Goal: Task Accomplishment & Management: Complete application form

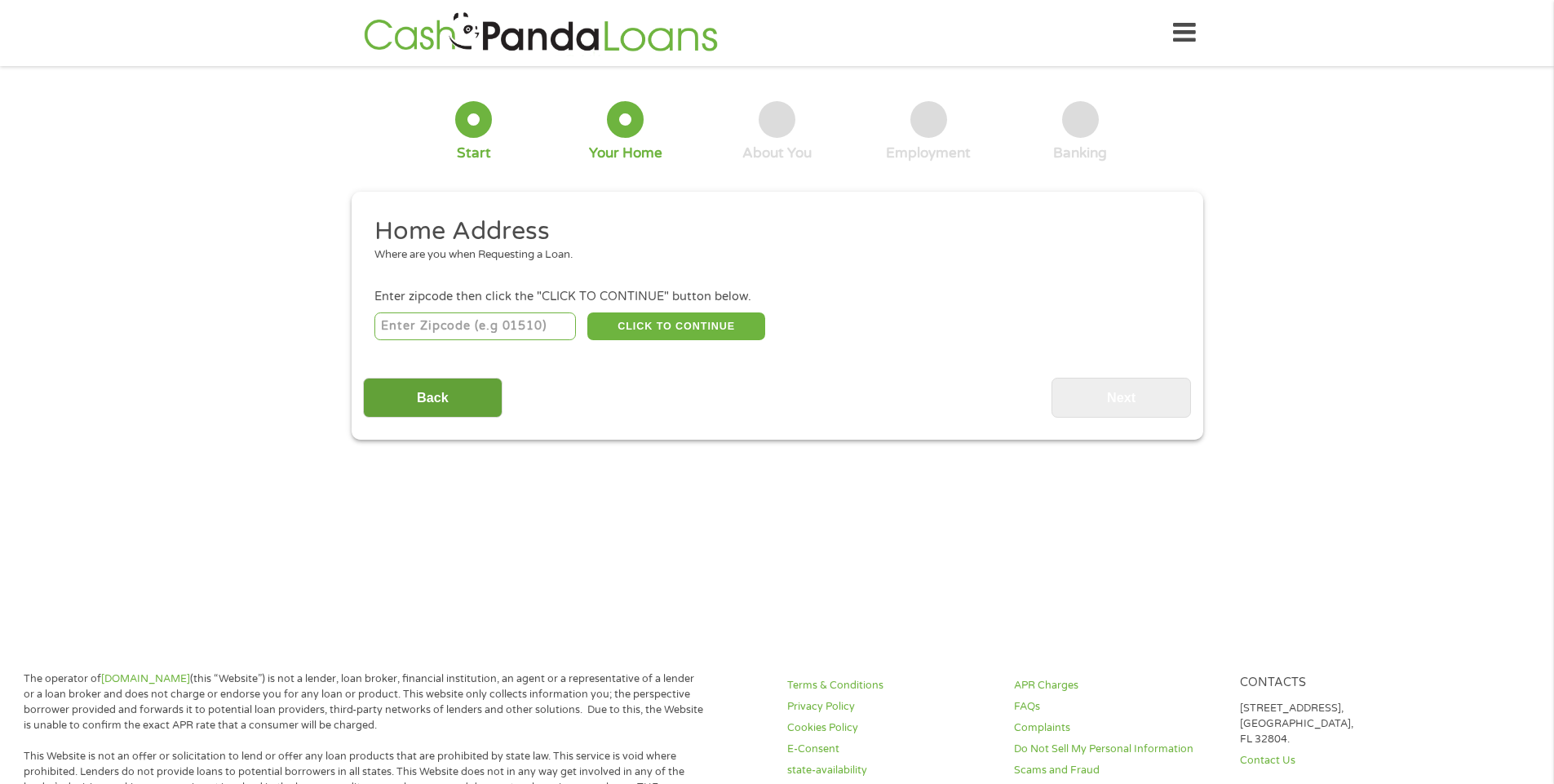
click at [458, 387] on input "Back" at bounding box center [433, 398] width 139 height 40
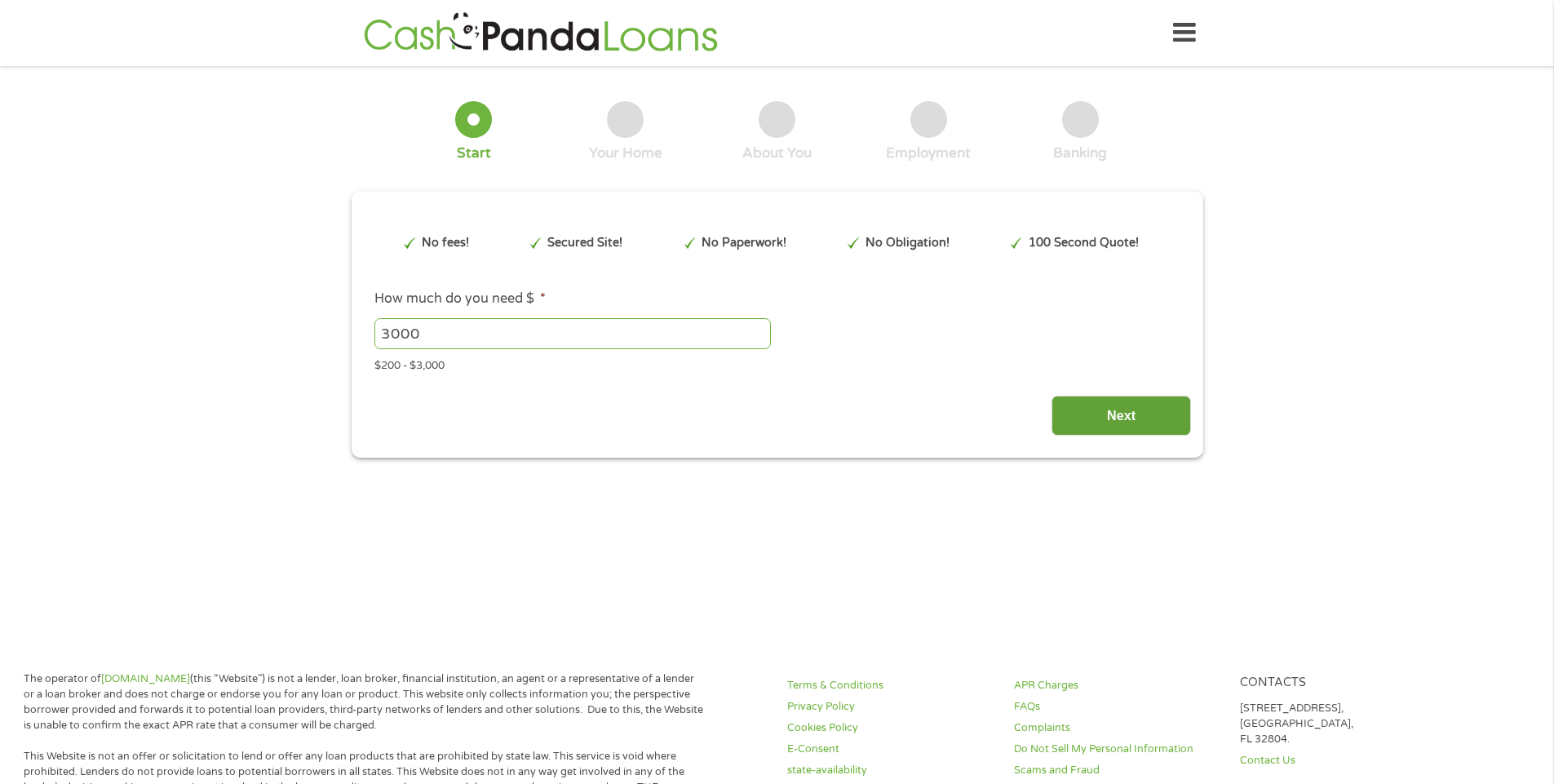
click at [1134, 421] on input "Next" at bounding box center [1121, 415] width 139 height 40
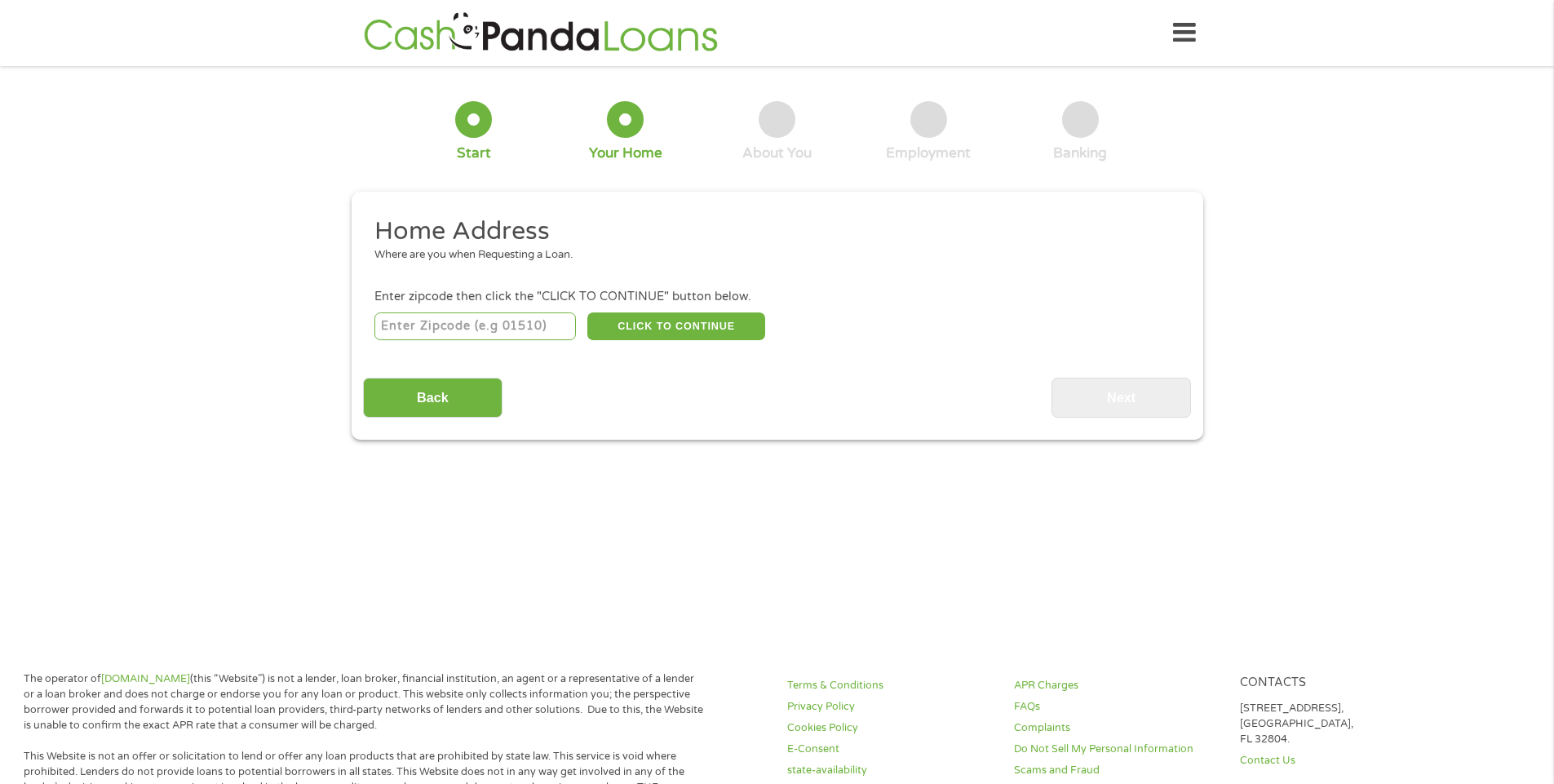
click at [551, 317] on input "number" at bounding box center [475, 326] width 202 height 28
type input "77573"
select select "[US_STATE]"
click at [722, 313] on button "CLICK TO CONTINUE" at bounding box center [676, 326] width 178 height 28
type input "77573"
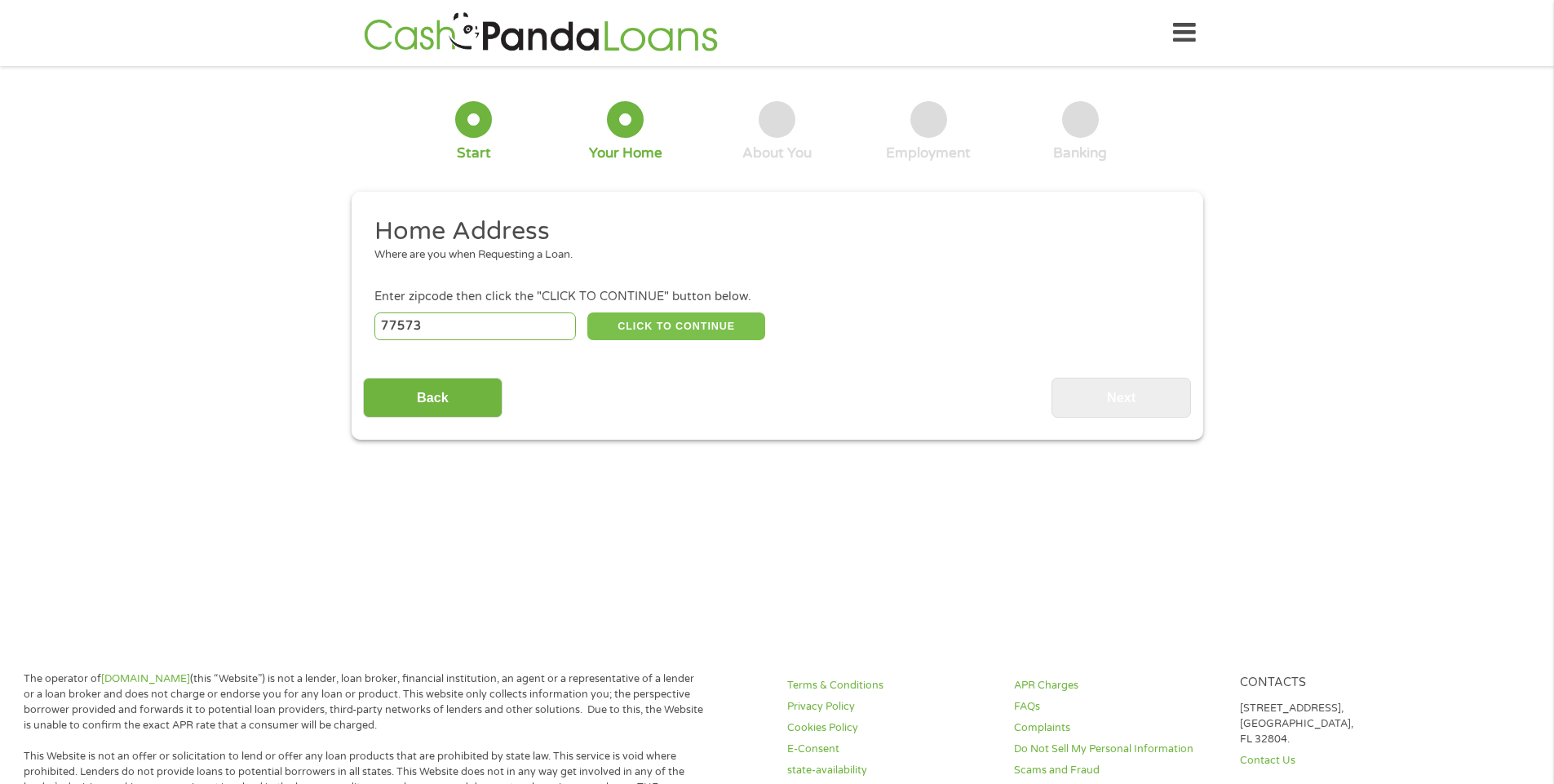
type input "League City"
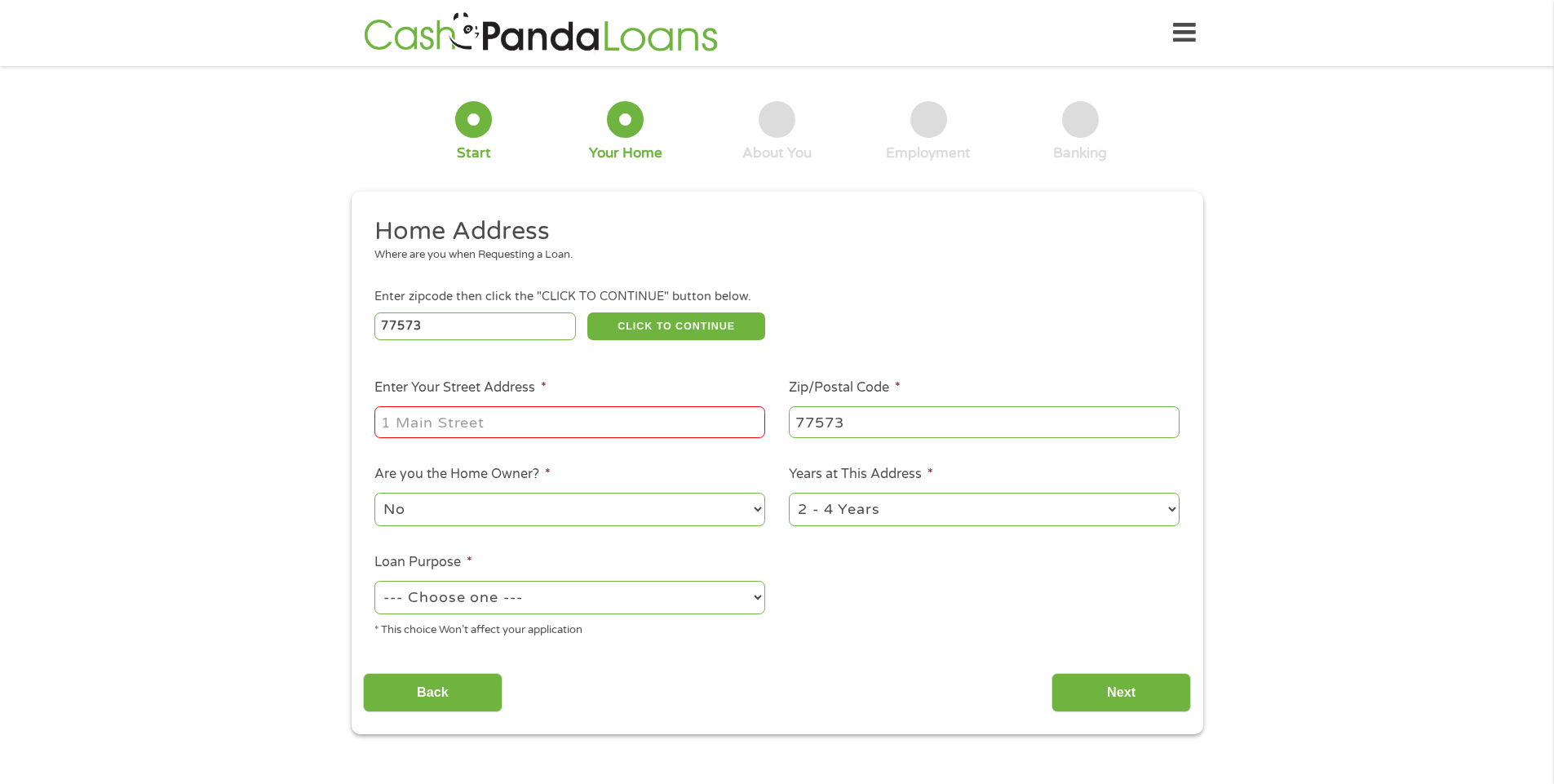
click at [495, 417] on input "Enter Your Street Address *" at bounding box center [569, 421] width 391 height 31
type input "[STREET_ADDRESS]"
click at [1169, 507] on select "1 Year or less 1 - 2 Years 2 - 4 Years Over 4 Years" at bounding box center [984, 509] width 391 height 33
select select "12months"
click at [789, 493] on select "1 Year or less 1 - 2 Years 2 - 4 Years Over 4 Years" at bounding box center [984, 509] width 391 height 33
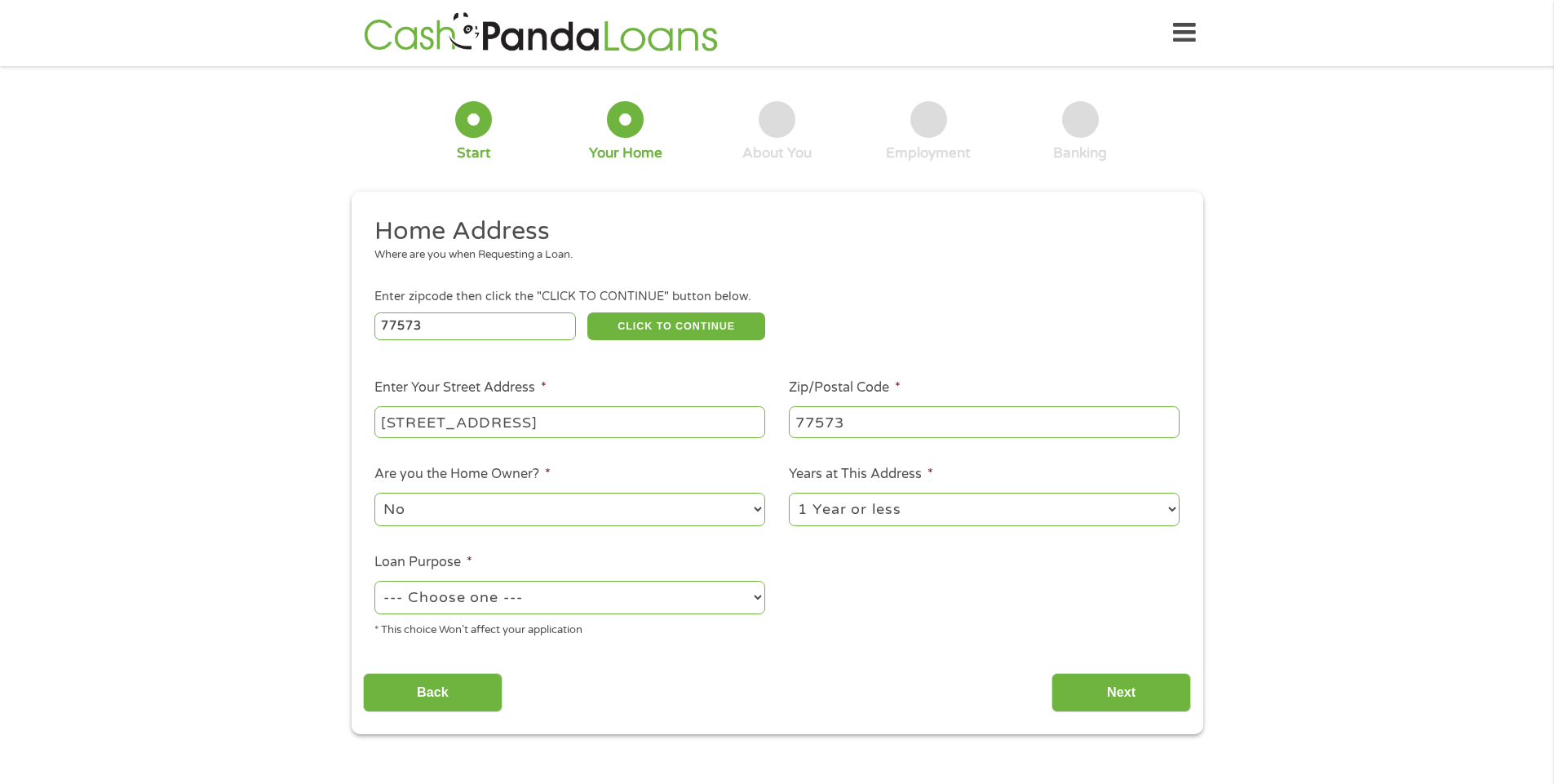
click at [754, 593] on select "--- Choose one --- Pay Bills Debt Consolidation Home Improvement Major Purchase…" at bounding box center [569, 597] width 391 height 33
select select "paybills"
click at [374, 581] on select "--- Choose one --- Pay Bills Debt Consolidation Home Improvement Major Purchase…" at bounding box center [569, 597] width 391 height 33
click at [1130, 682] on input "Next" at bounding box center [1121, 693] width 139 height 40
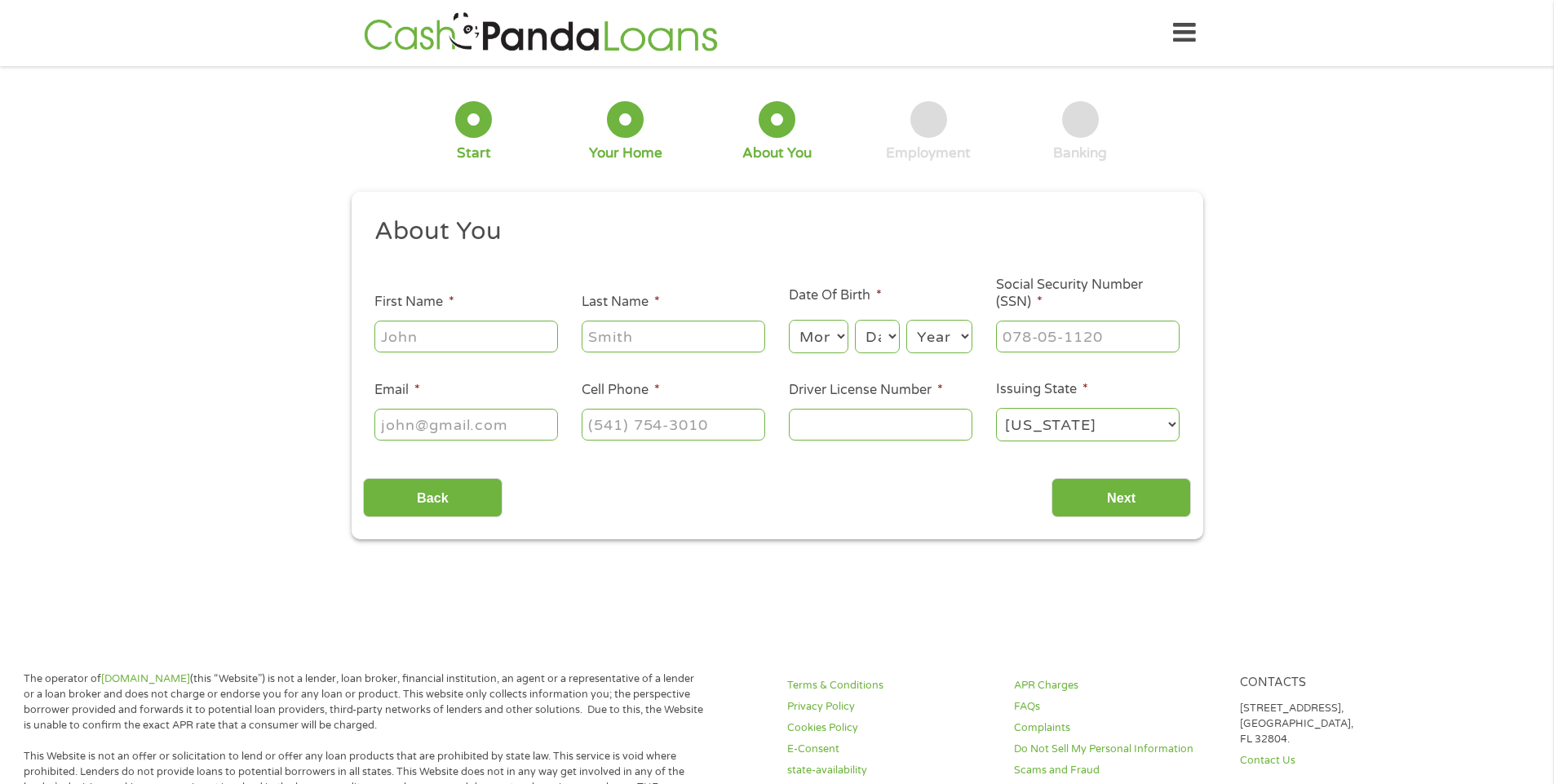
click at [481, 333] on input "First Name *" at bounding box center [466, 336] width 183 height 31
type input "[PERSON_NAME]"
type input "[EMAIL_ADDRESS][DOMAIN_NAME]"
type input "[PHONE_NUMBER]"
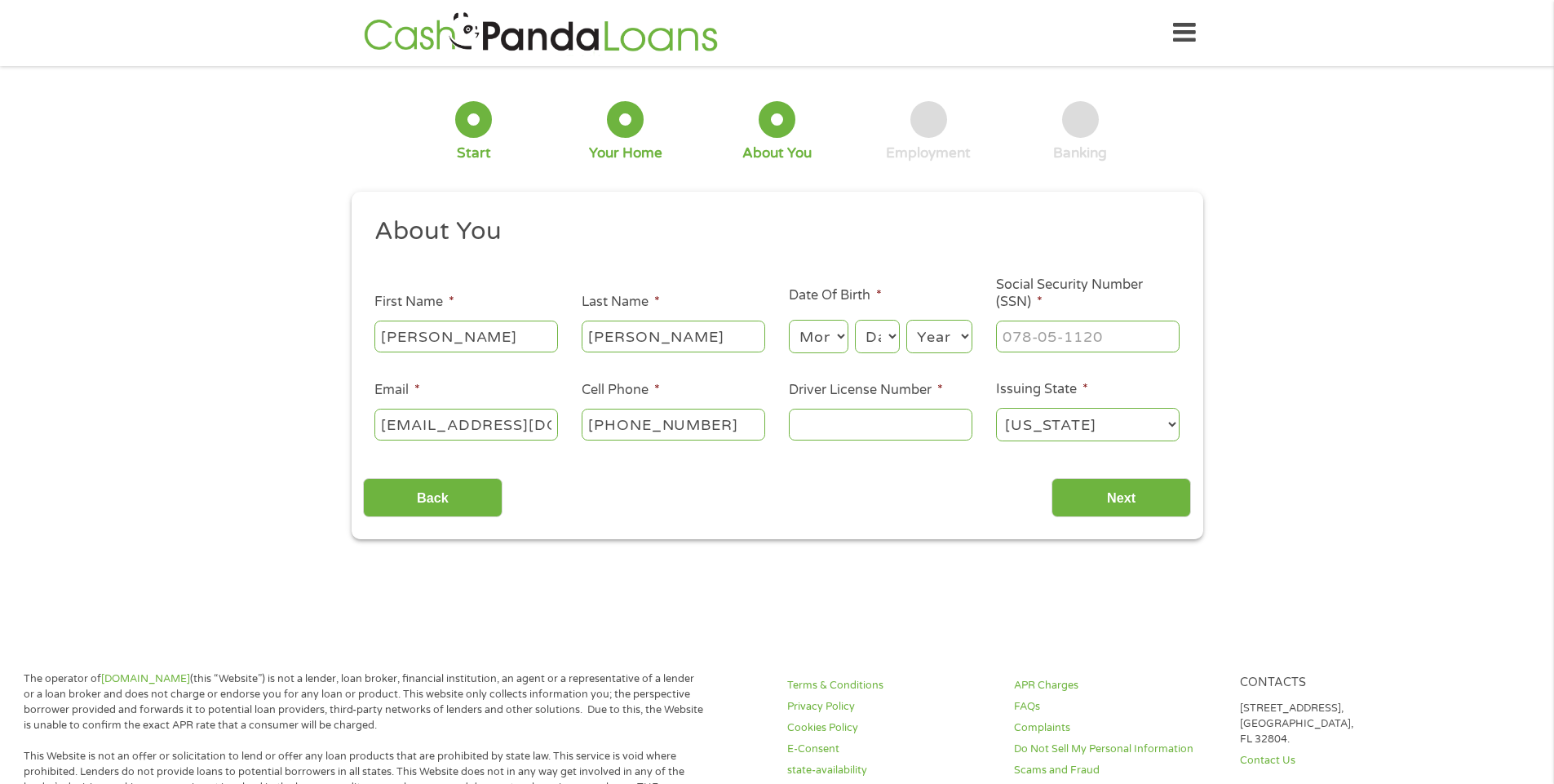
click at [842, 326] on select "Month 1 2 3 4 5 6 7 8 9 10 11 12" at bounding box center [819, 336] width 59 height 33
select select "1"
click at [789, 320] on select "Month 1 2 3 4 5 6 7 8 9 10 11 12" at bounding box center [819, 336] width 59 height 33
click at [883, 337] on select "Day 1 2 3 4 5 6 7 8 9 10 11 12 13 14 15 16 17 18 19 20 21 22 23 24 25 26 27 28 …" at bounding box center [877, 336] width 44 height 33
select select "14"
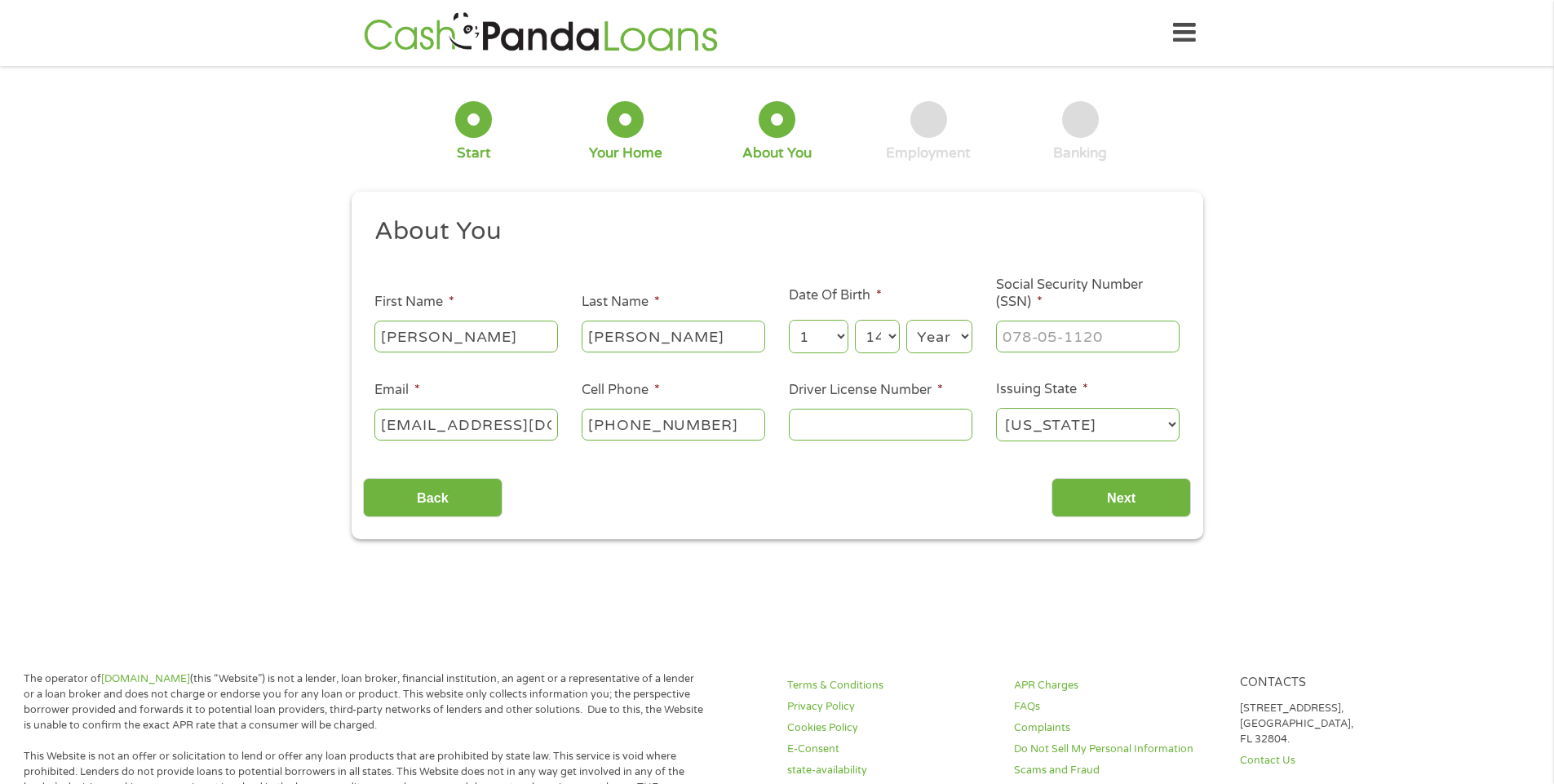
click at [855, 320] on select "Day 1 2 3 4 5 6 7 8 9 10 11 12 13 14 15 16 17 18 19 20 21 22 23 24 25 26 27 28 …" at bounding box center [877, 336] width 44 height 33
click at [954, 336] on select "Year [DATE] 2006 2005 2004 2003 2002 2001 2000 1999 1998 1997 1996 1995 1994 19…" at bounding box center [939, 336] width 66 height 33
select select "1957"
click at [906, 320] on select "Year [DATE] 2006 2005 2004 2003 2002 2001 2000 1999 1998 1997 1996 1995 1994 19…" at bounding box center [939, 336] width 66 height 33
click at [1067, 337] on input "___-__-____" at bounding box center [1088, 336] width 183 height 31
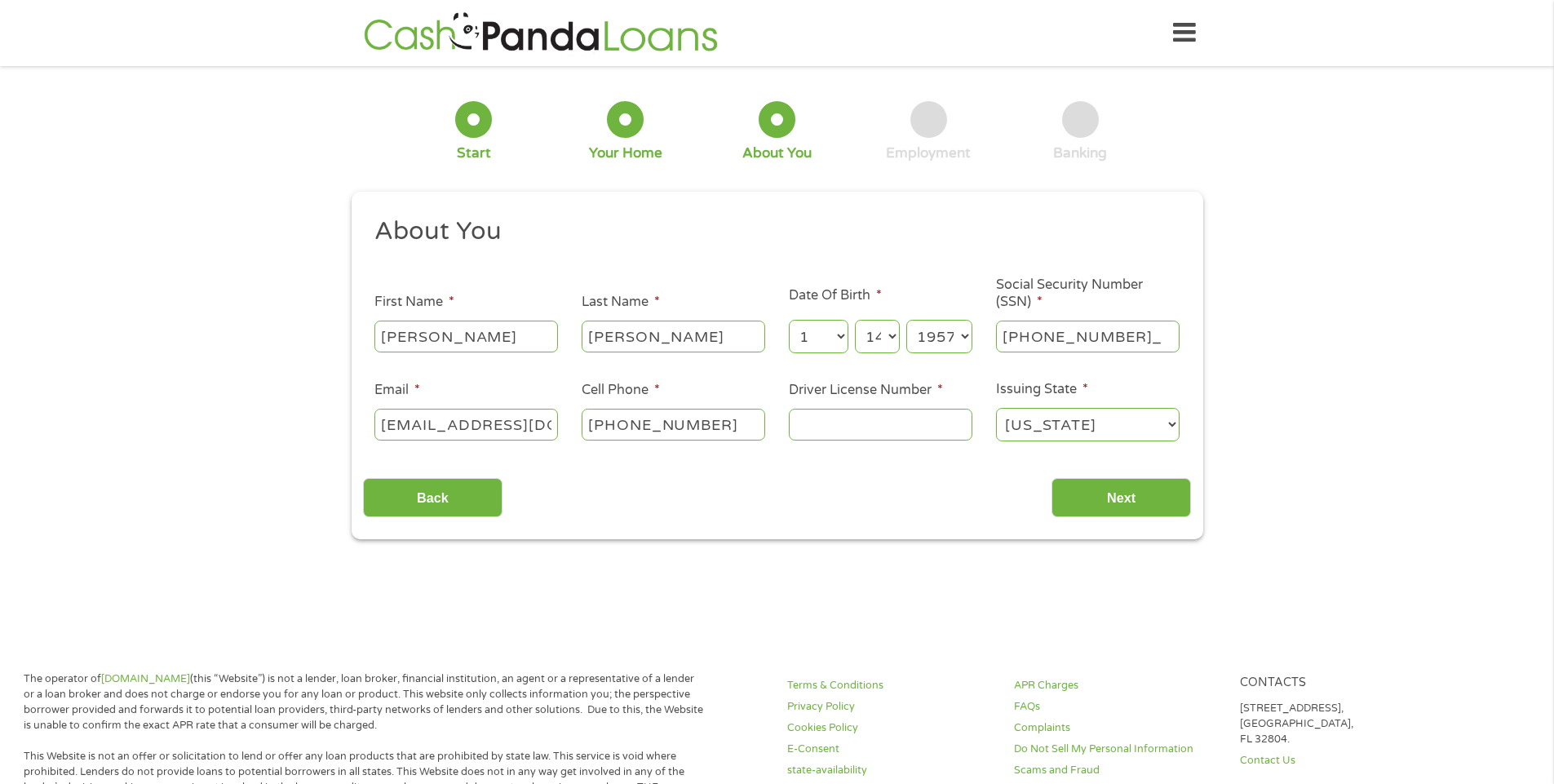
type input "459-04-1843"
click at [829, 419] on input "Driver License Number *" at bounding box center [881, 424] width 183 height 31
type input "08148317"
click at [1137, 500] on input "Next" at bounding box center [1121, 498] width 139 height 40
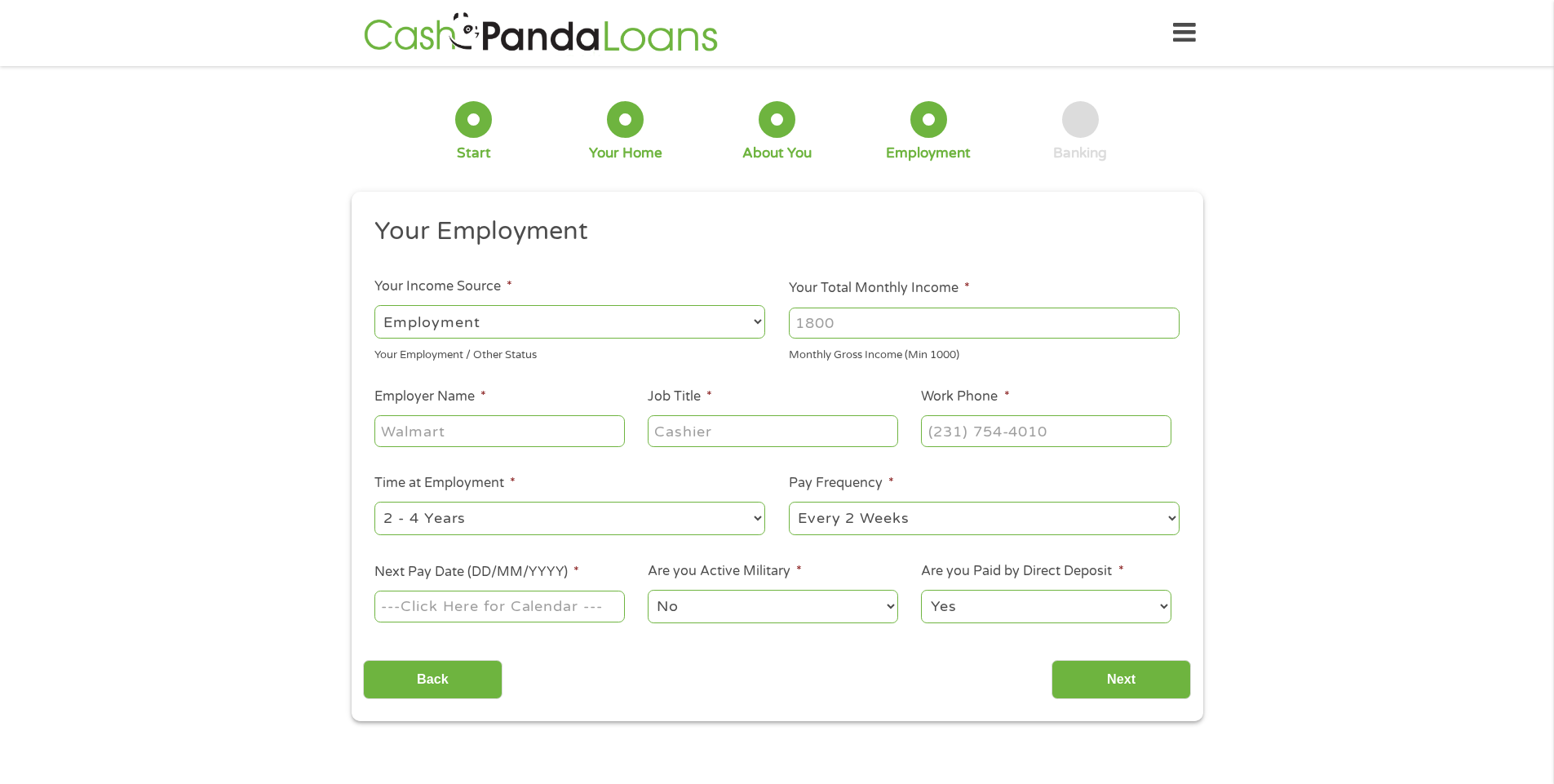
click at [506, 316] on select "--- Choose one --- Employment [DEMOGRAPHIC_DATA] Benefits" at bounding box center [569, 321] width 391 height 33
select select "benefits"
click at [374, 305] on select "--- Choose one --- Employment [DEMOGRAPHIC_DATA] Benefits" at bounding box center [569, 321] width 391 height 33
type input "Other"
type input "[PHONE_NUMBER]"
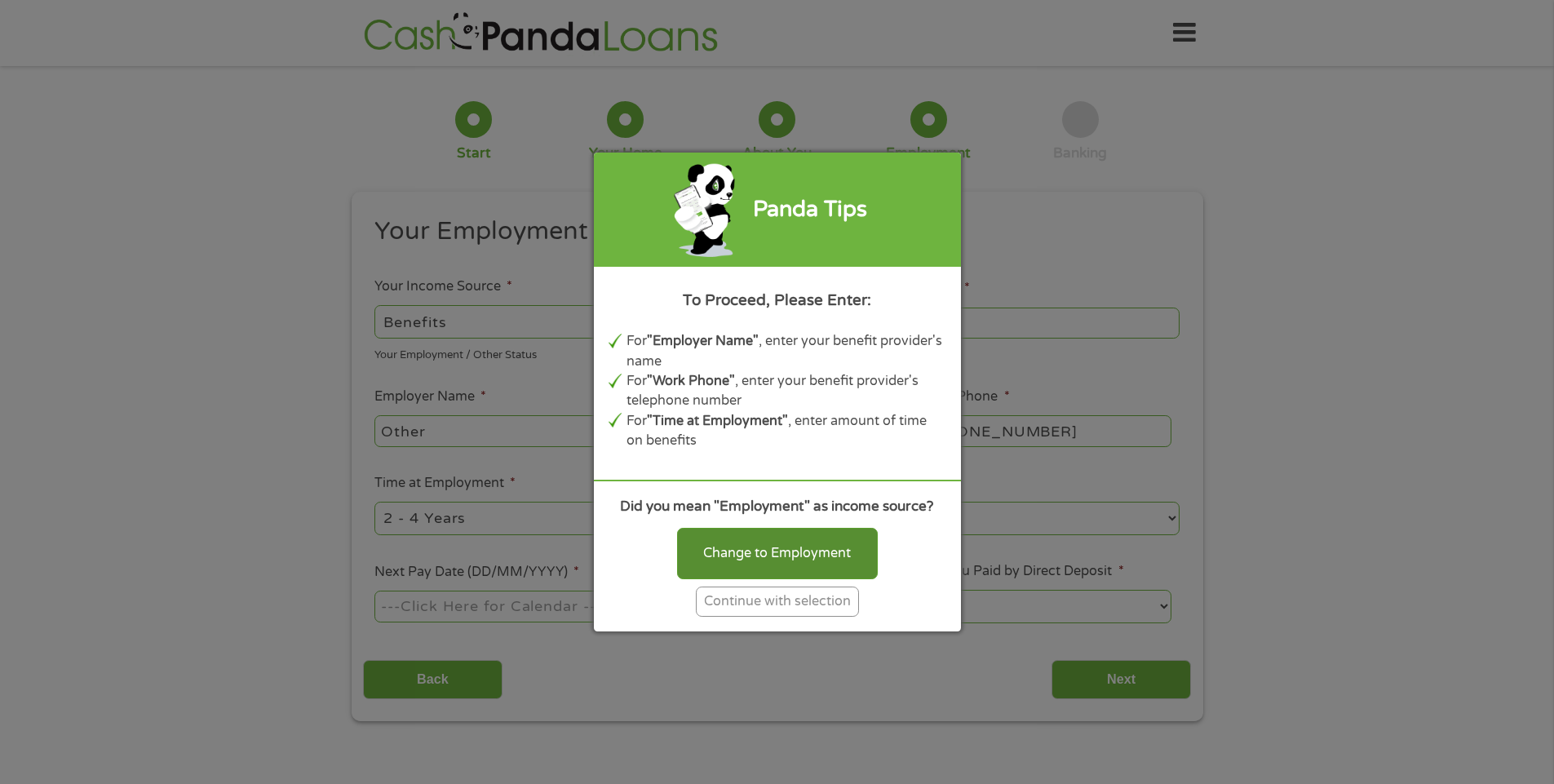
click at [746, 562] on div "Change to Employment" at bounding box center [777, 553] width 201 height 51
select select "fullTime"
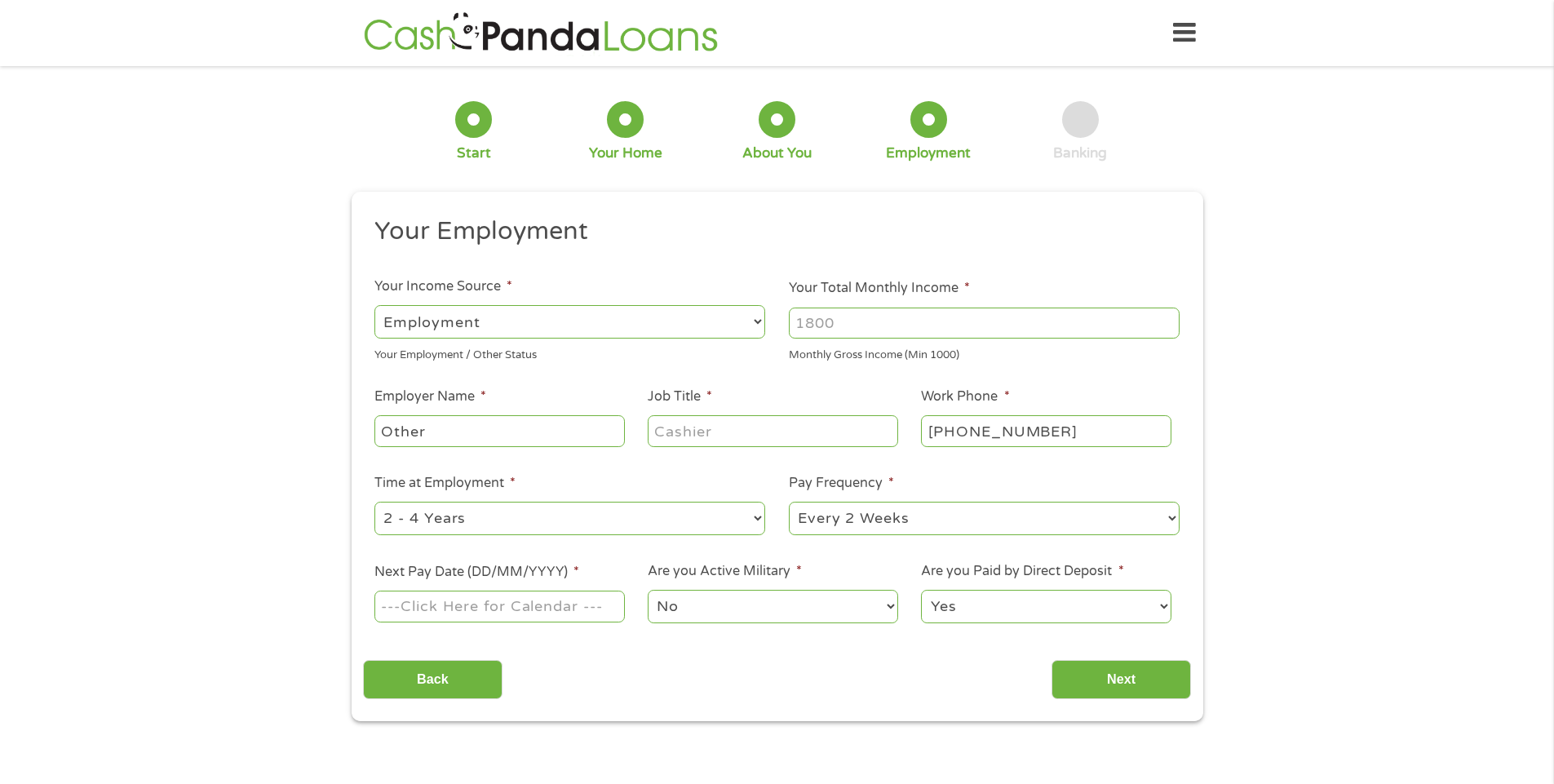
click at [872, 323] on input "Your Total Monthly Income *" at bounding box center [984, 323] width 391 height 31
click at [839, 327] on input "Your Total Monthly Income *" at bounding box center [984, 323] width 391 height 31
type input "7300"
click at [529, 430] on input "Other" at bounding box center [499, 431] width 249 height 31
type input "O"
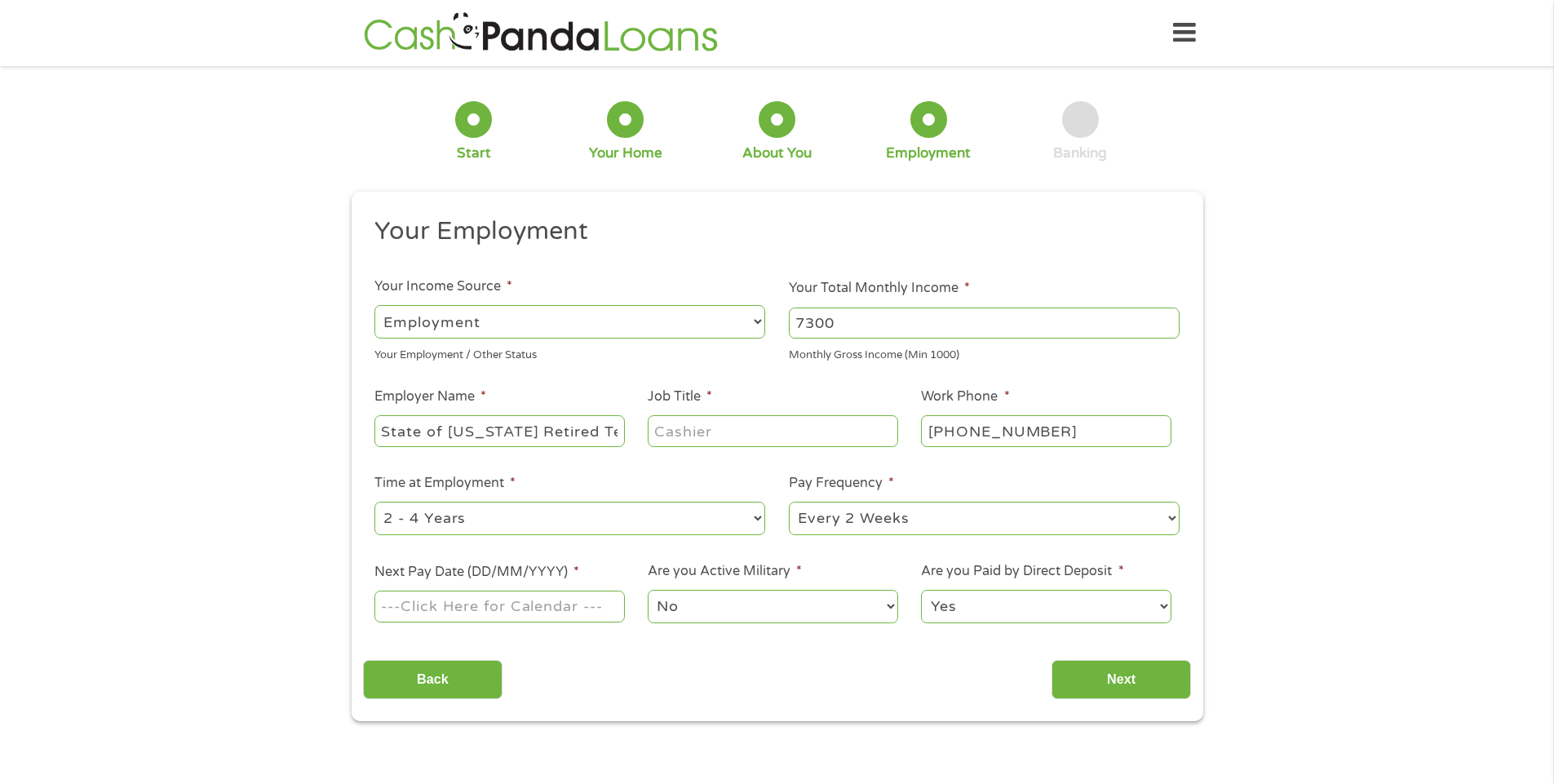
type input "State of [US_STATE] Retired Teacher"
click at [733, 433] on input "Job Title *" at bounding box center [772, 431] width 249 height 31
type input "Classroom Teacher"
click at [759, 513] on select "--- Choose one --- 1 Year or less 1 - 2 Years 2 - 4 Years Over 4 Years" at bounding box center [569, 518] width 391 height 33
select select "60months"
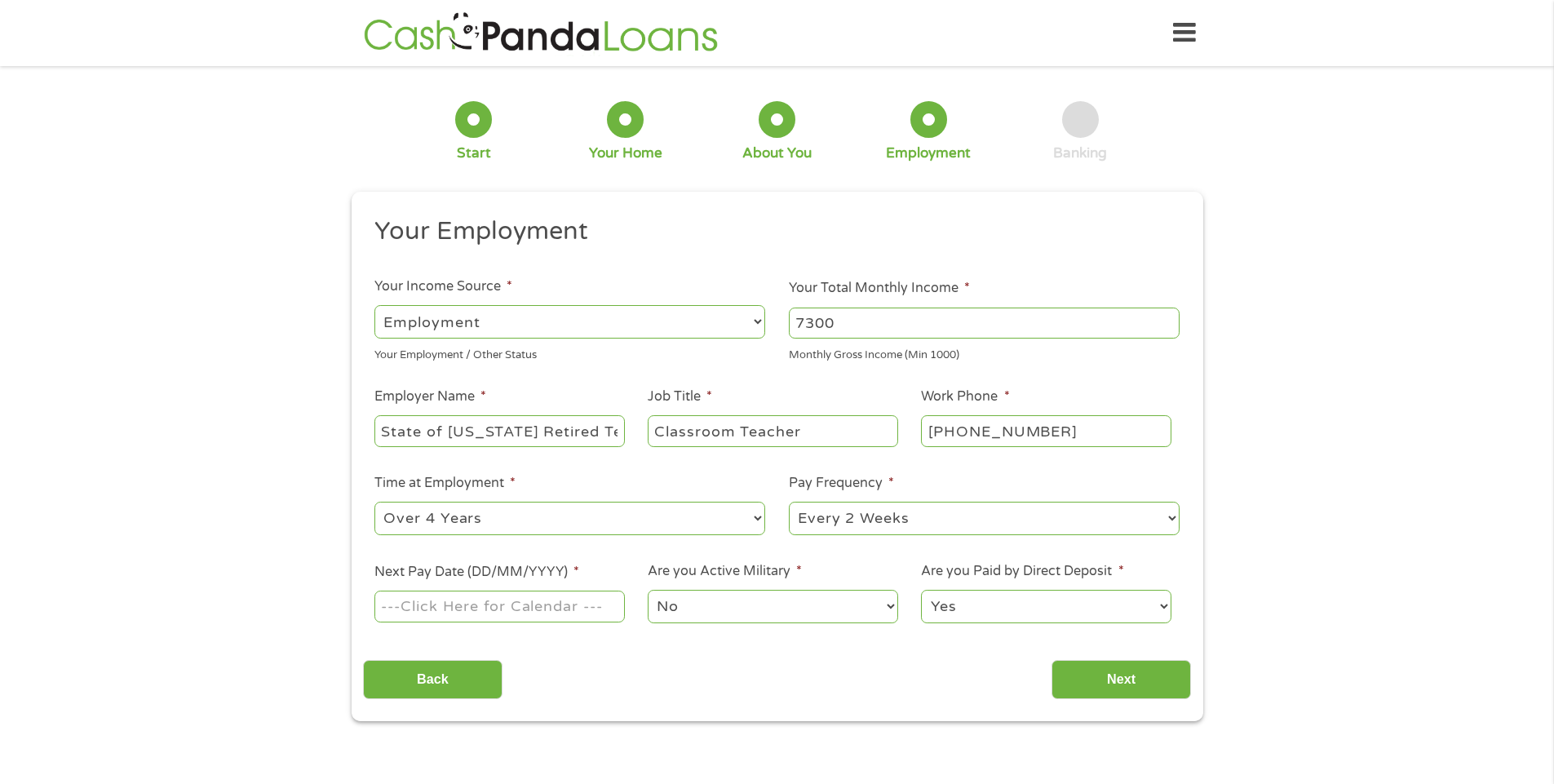
click at [374, 501] on select "--- Choose one --- 1 Year or less 1 - 2 Years 2 - 4 Years Over 4 Years" at bounding box center [569, 518] width 391 height 33
click at [1169, 518] on select "--- Choose one --- Every 2 Weeks Every Week Monthly Semi-Monthly" at bounding box center [984, 518] width 391 height 33
select select "monthly"
click at [789, 501] on select "--- Choose one --- Every 2 Weeks Every Week Monthly Semi-Monthly" at bounding box center [984, 518] width 391 height 33
click at [495, 605] on input "Next Pay Date (DD/MM/YYYY) *" at bounding box center [499, 605] width 249 height 31
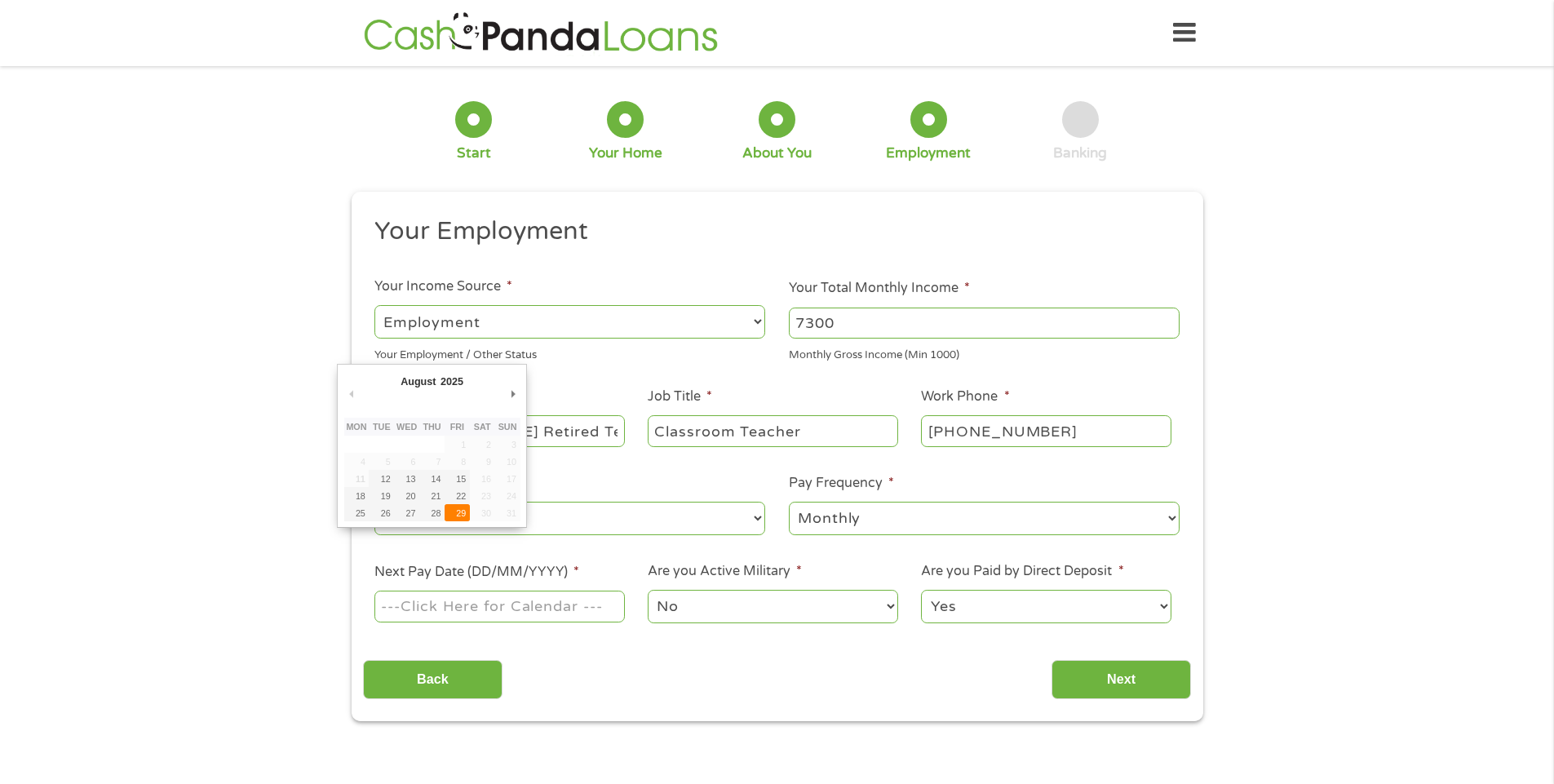
type input "[DATE]"
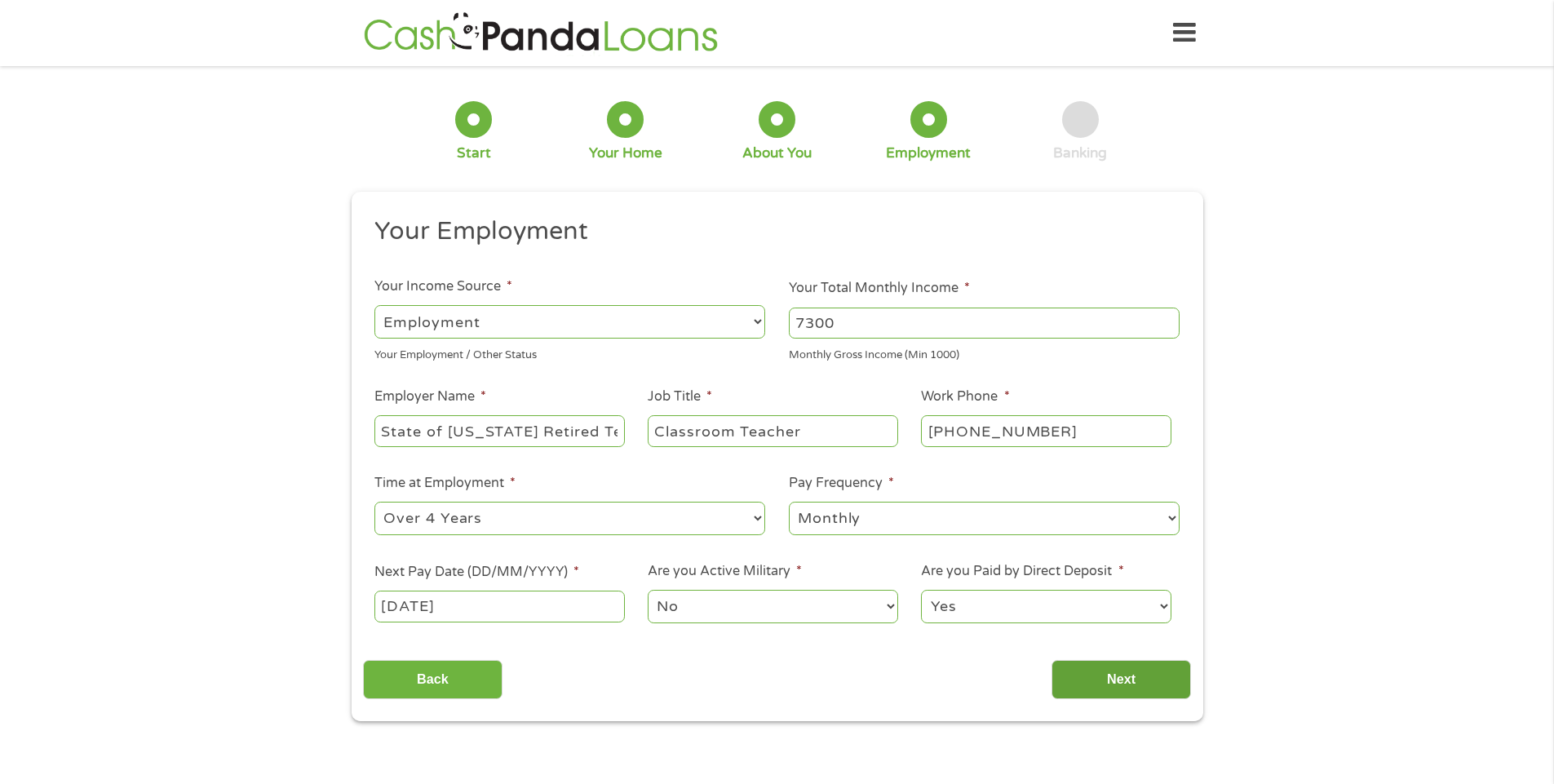
click at [1134, 681] on input "Next" at bounding box center [1121, 680] width 139 height 40
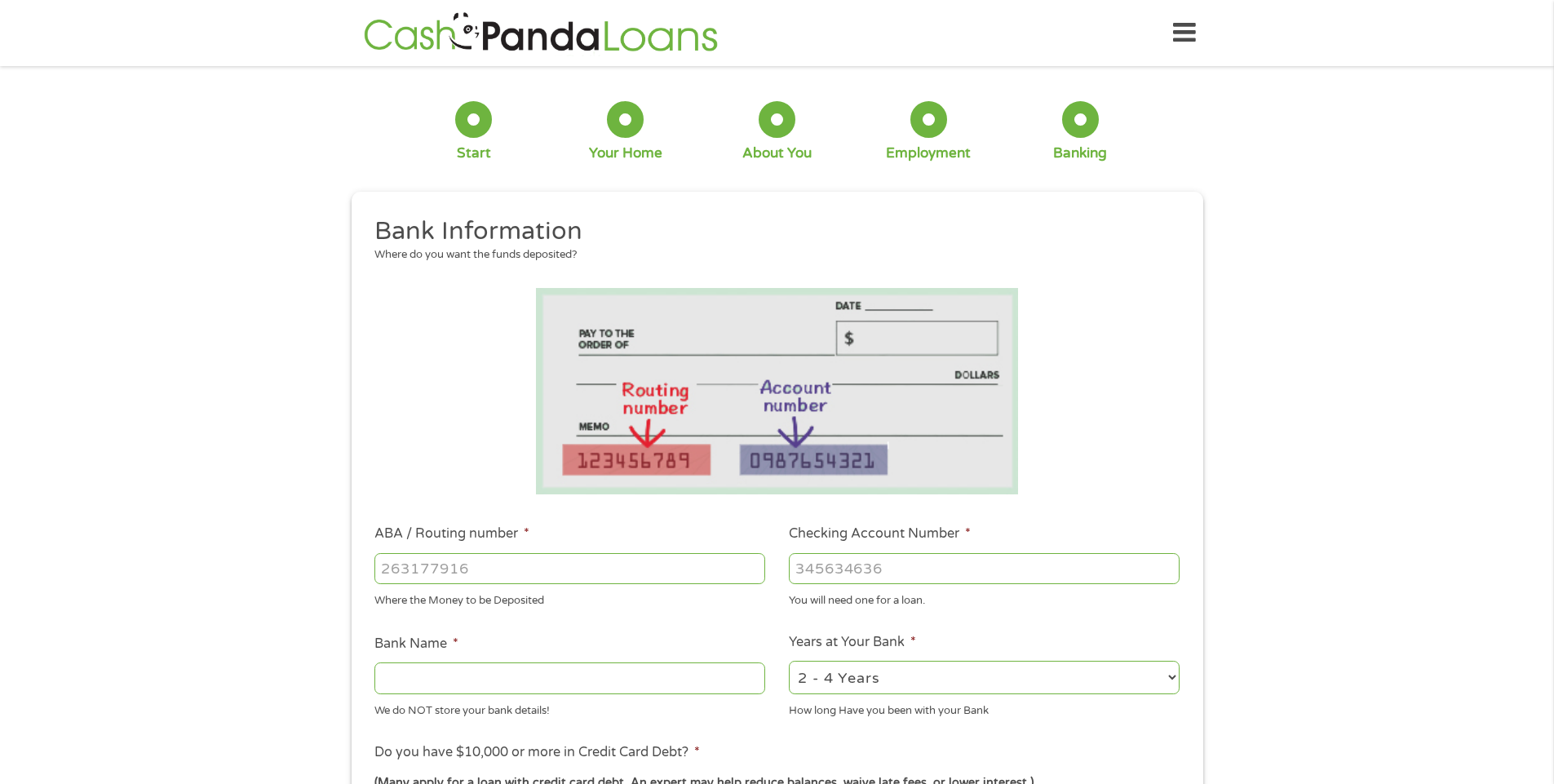
click at [428, 564] on input "ABA / Routing number *" at bounding box center [569, 568] width 391 height 31
type input "08148317"
click at [867, 563] on input "Checking Account Number *" at bounding box center [984, 568] width 391 height 31
type input "302267"
click at [540, 686] on input "Bank Name *" at bounding box center [569, 678] width 391 height 31
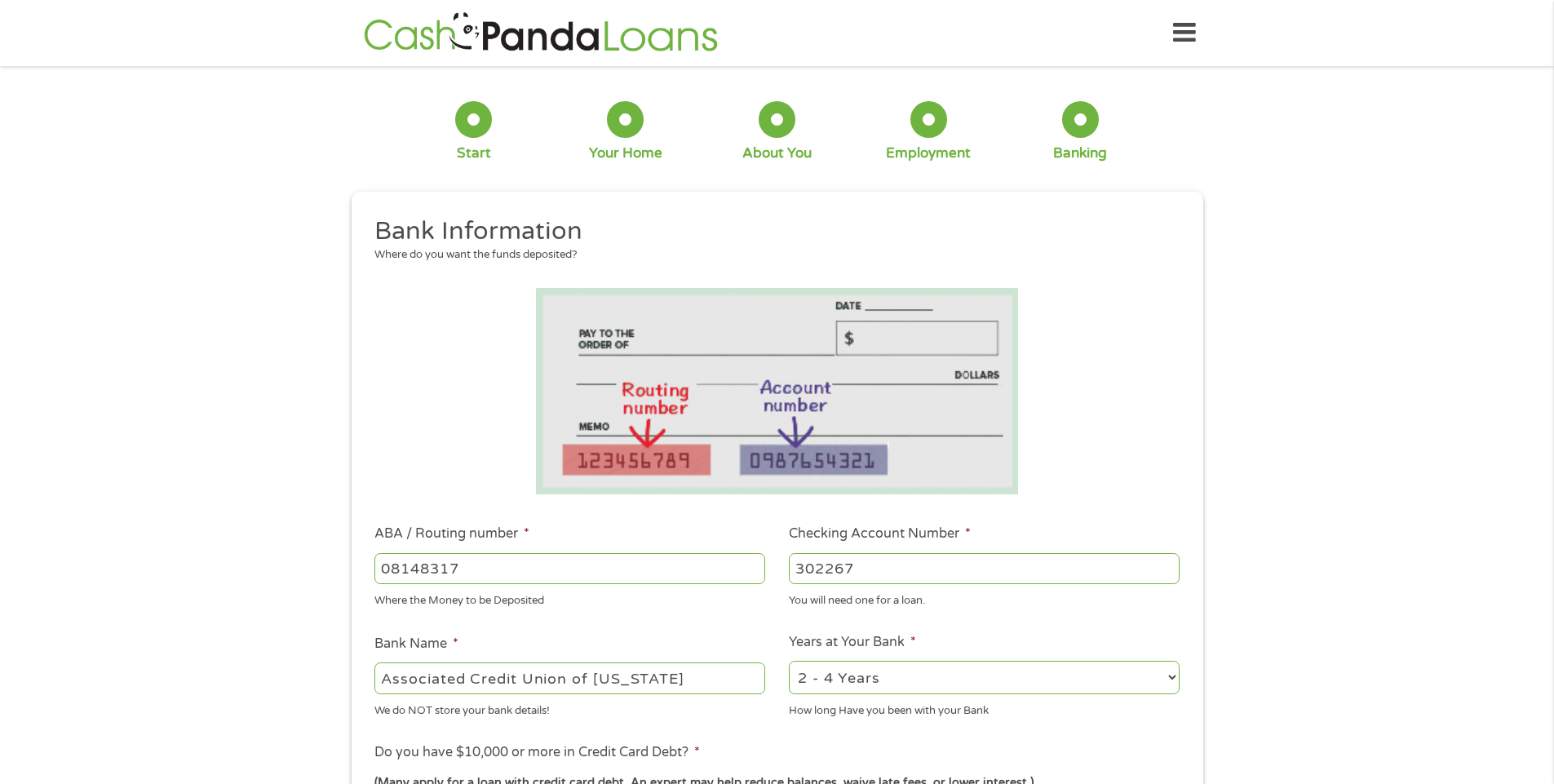
type input "Associated Credit Union of [US_STATE]"
click at [1035, 684] on select "2 - 4 Years 6 - 12 Months 1 - 2 Years Over 4 Years" at bounding box center [984, 677] width 391 height 33
select select "60months"
click at [789, 661] on select "2 - 4 Years 6 - 12 Months 1 - 2 Years Over 4 Years" at bounding box center [984, 677] width 391 height 33
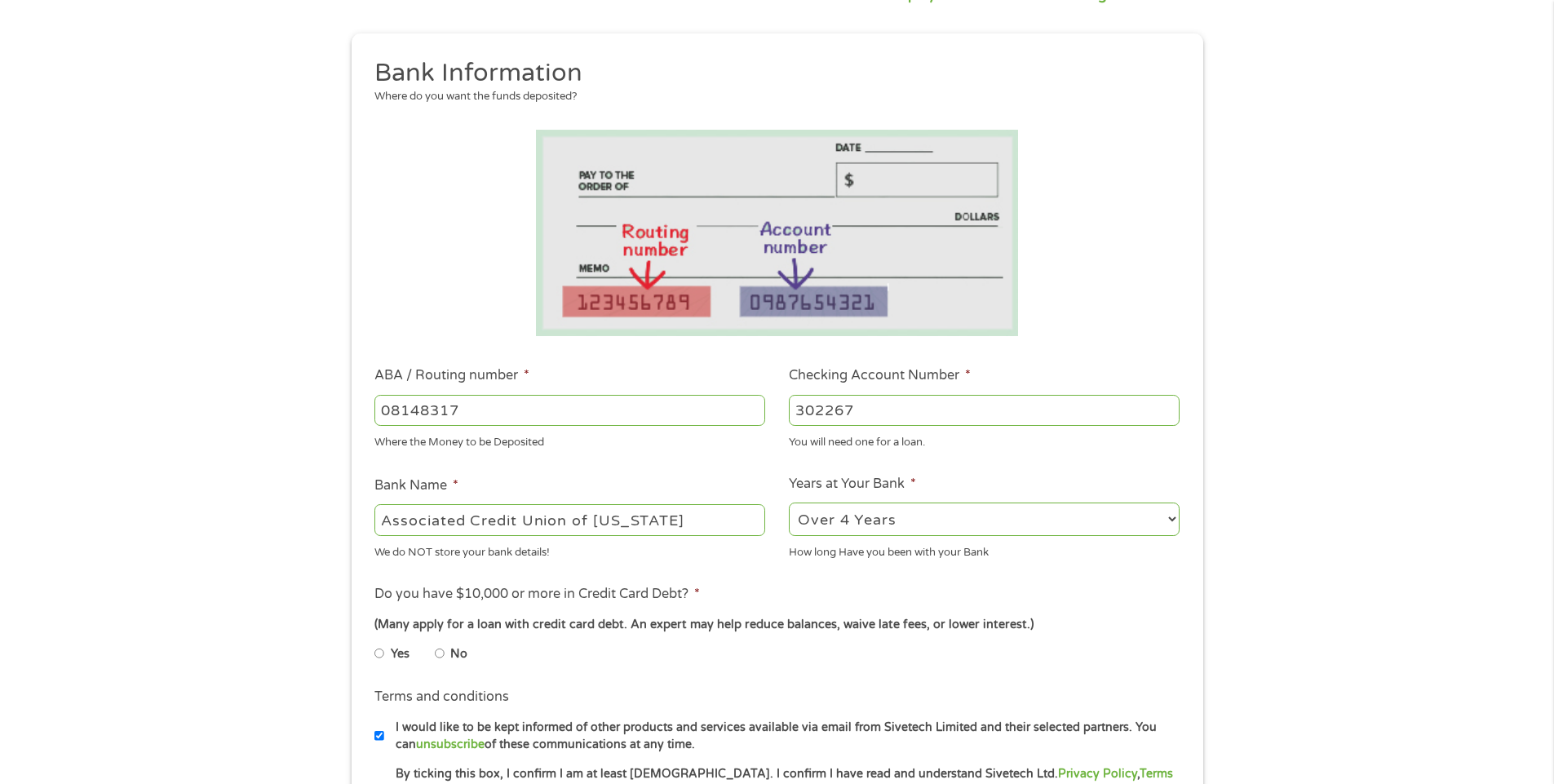
scroll to position [163, 0]
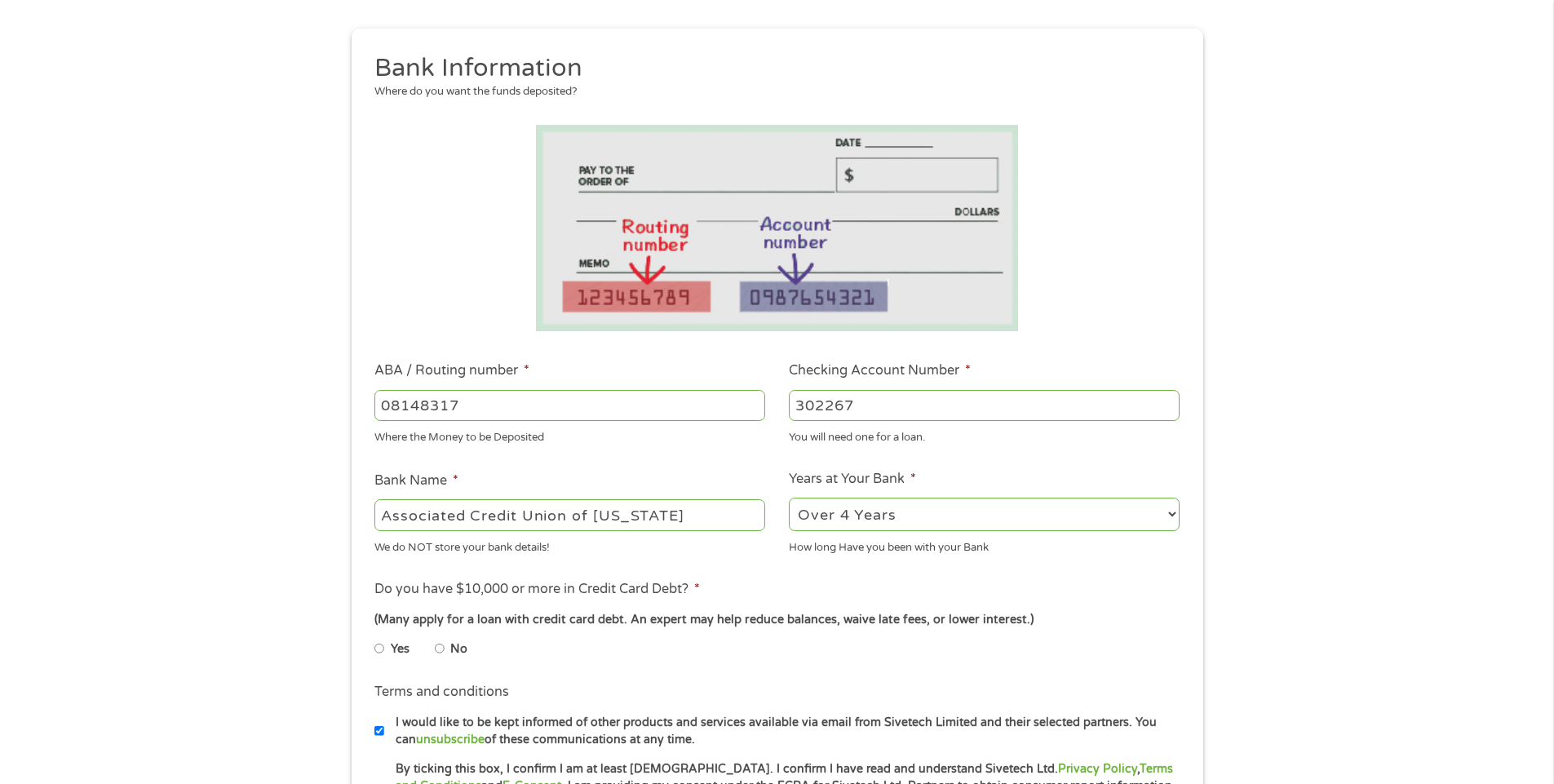
click at [377, 646] on input "Yes" at bounding box center [379, 647] width 10 height 26
radio input "true"
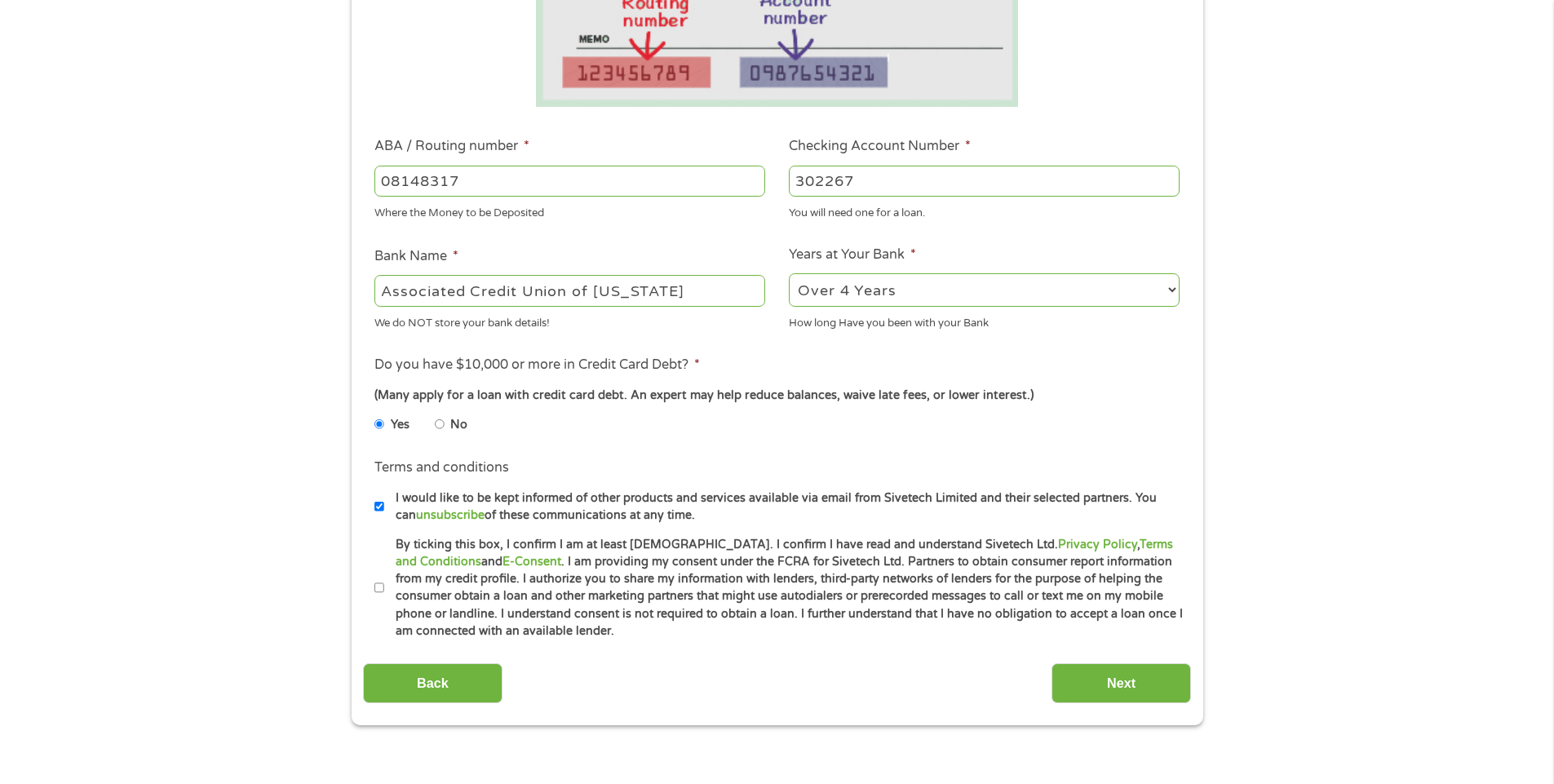
scroll to position [408, 0]
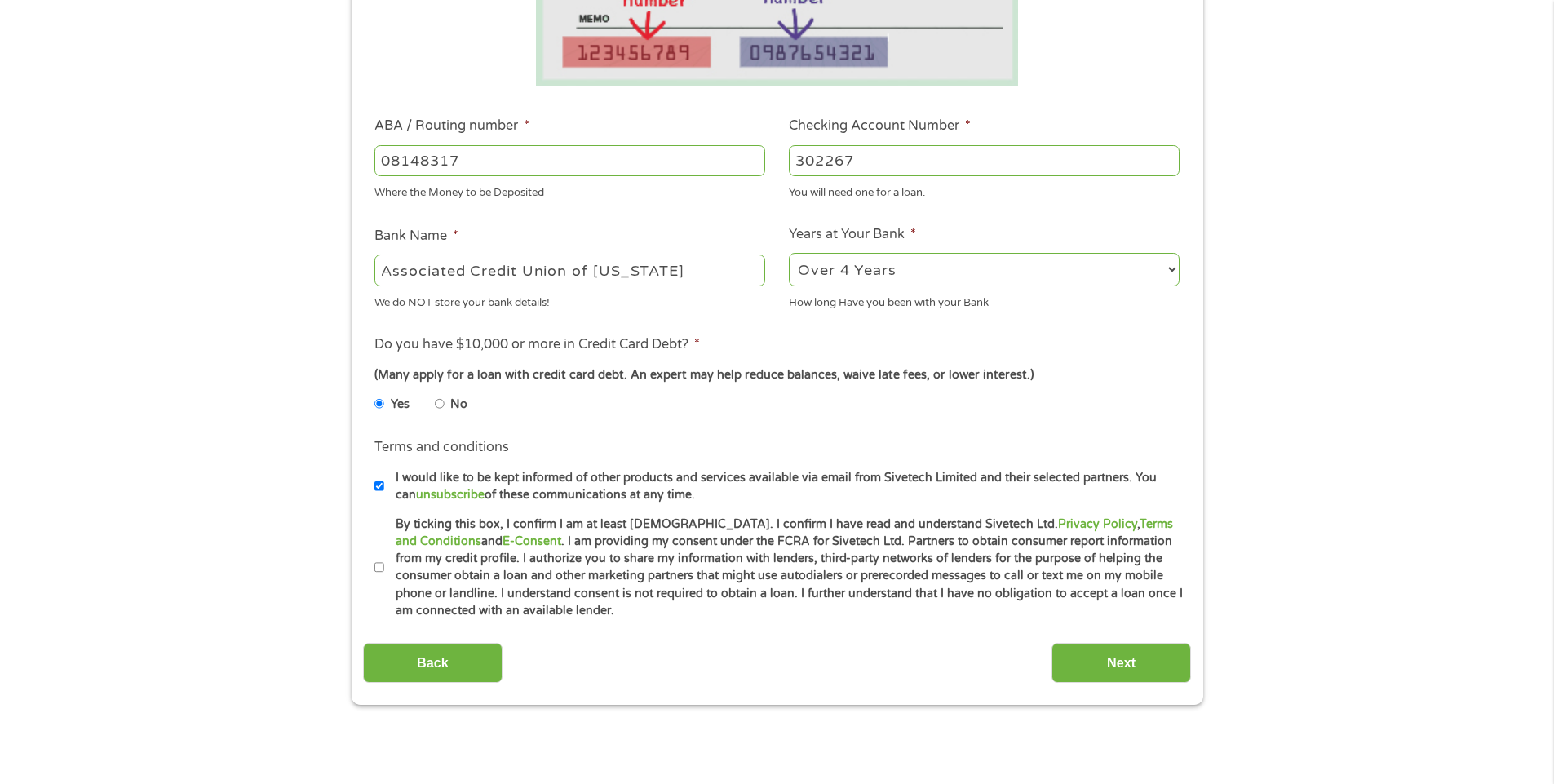
click at [380, 566] on input "By ticking this box, I confirm I am at least [DEMOGRAPHIC_DATA]. I confirm I ha…" at bounding box center [379, 567] width 10 height 26
checkbox input "true"
click at [1120, 661] on input "Next" at bounding box center [1121, 663] width 139 height 40
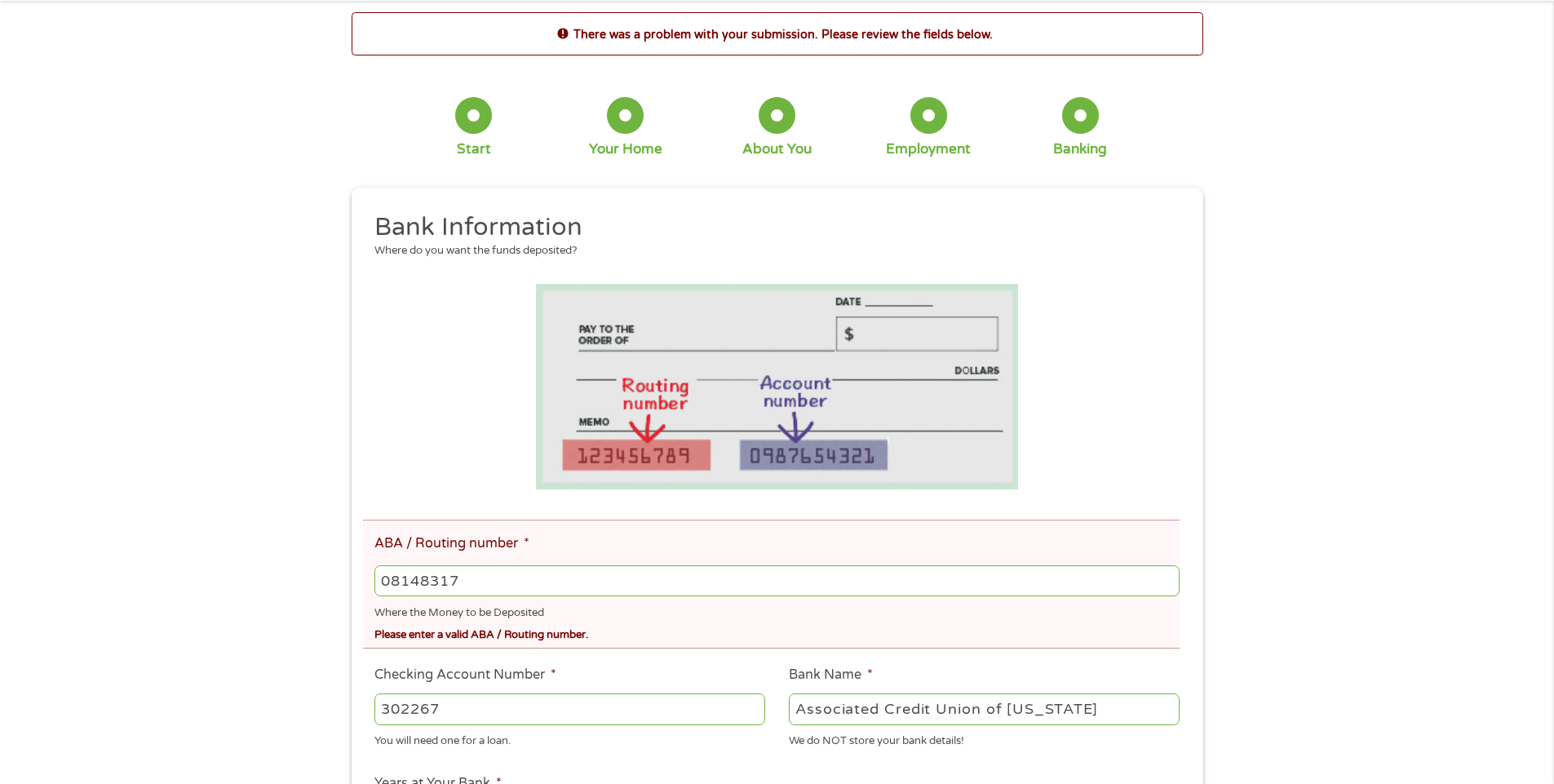
scroll to position [0, 0]
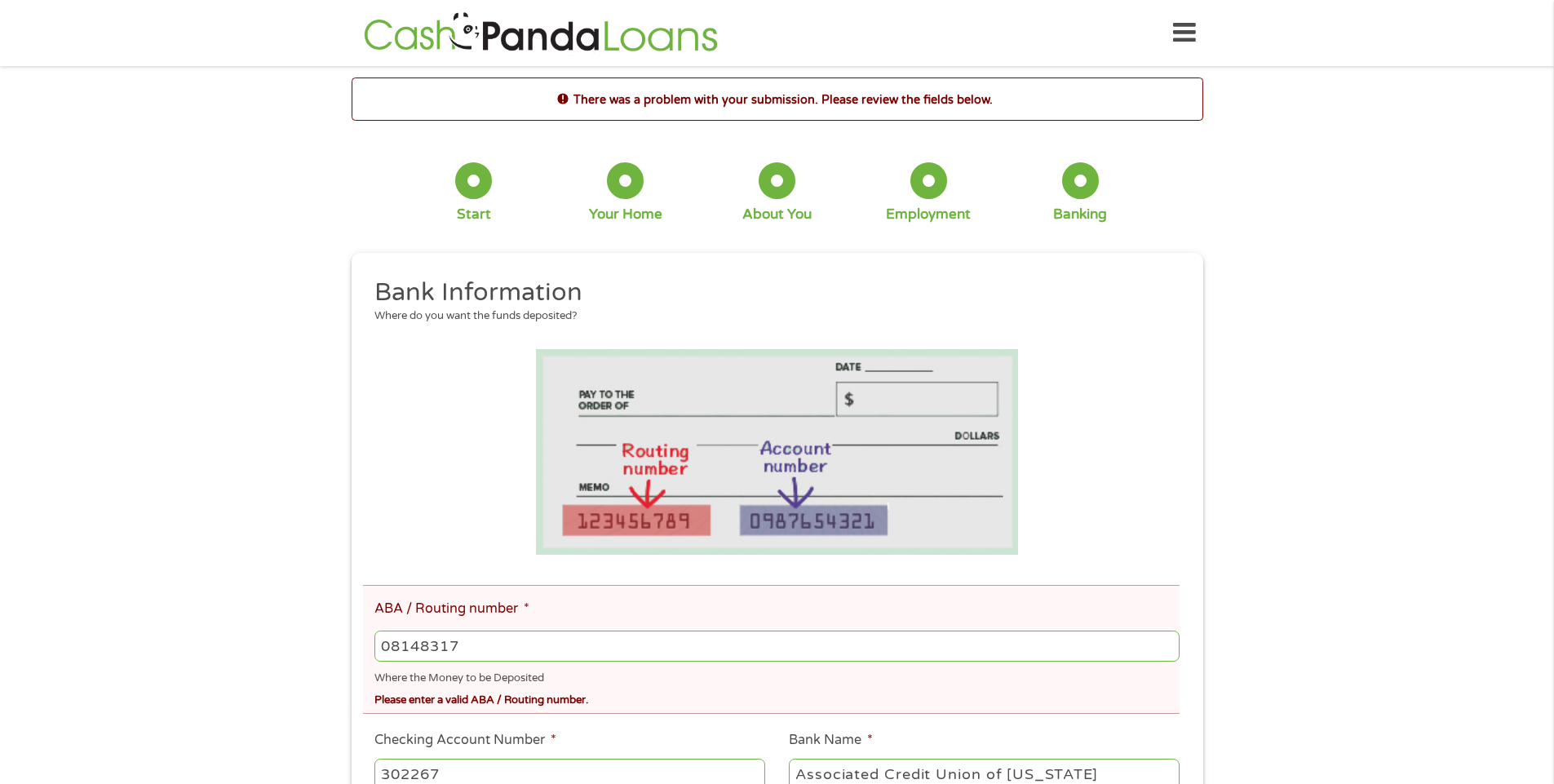
drag, startPoint x: 459, startPoint y: 643, endPoint x: 353, endPoint y: 643, distance: 106.0
click at [353, 643] on div "This field is hidden when viewing the form gclid EAIaIQobChMI9LzCu6qDjwMVJEd_AB…" at bounding box center [777, 786] width 852 height 1066
type input "313189401"
type input "ASSOCIATED CREDIT UNION OF [US_STATE]"
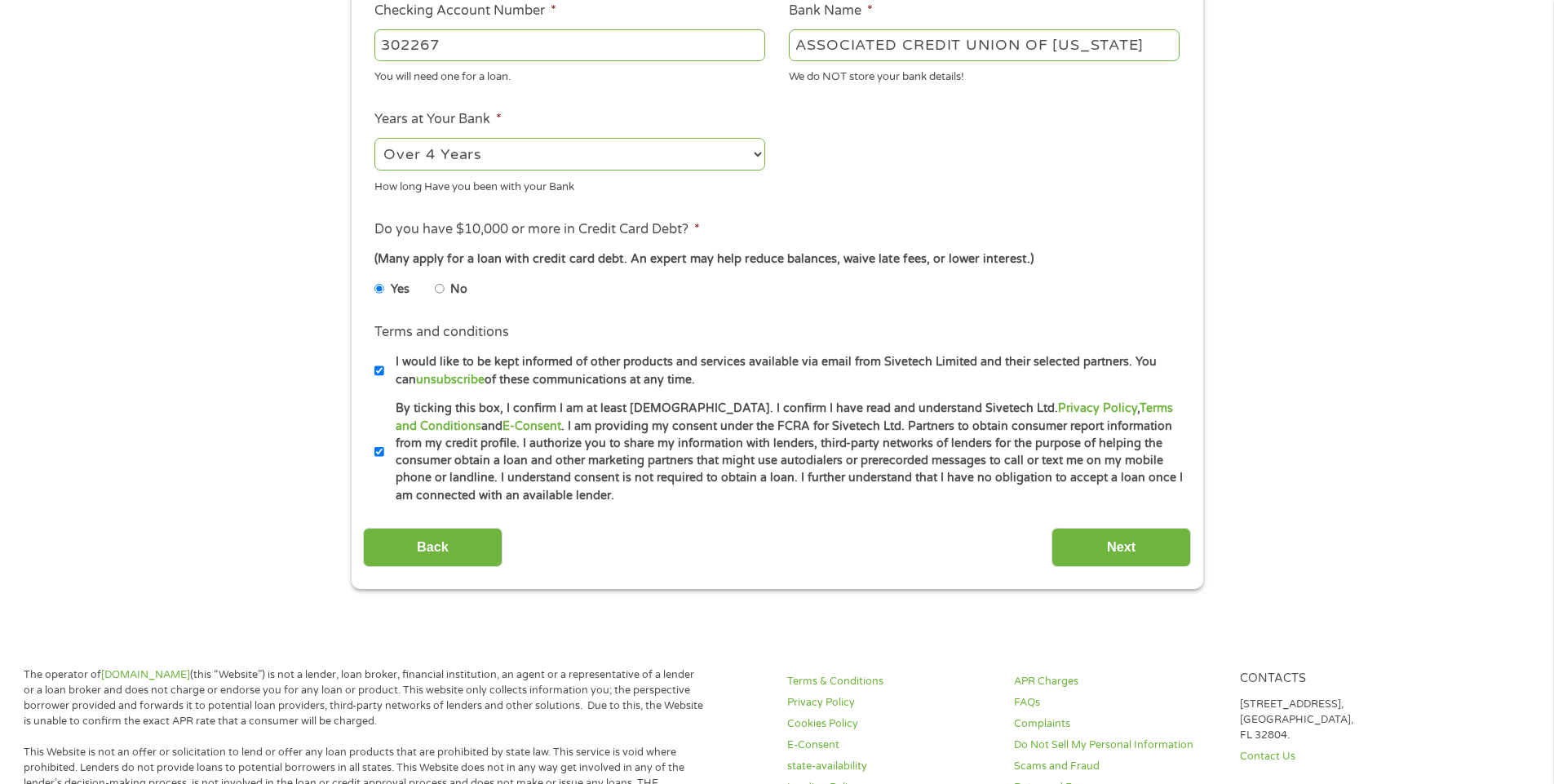
scroll to position [734, 0]
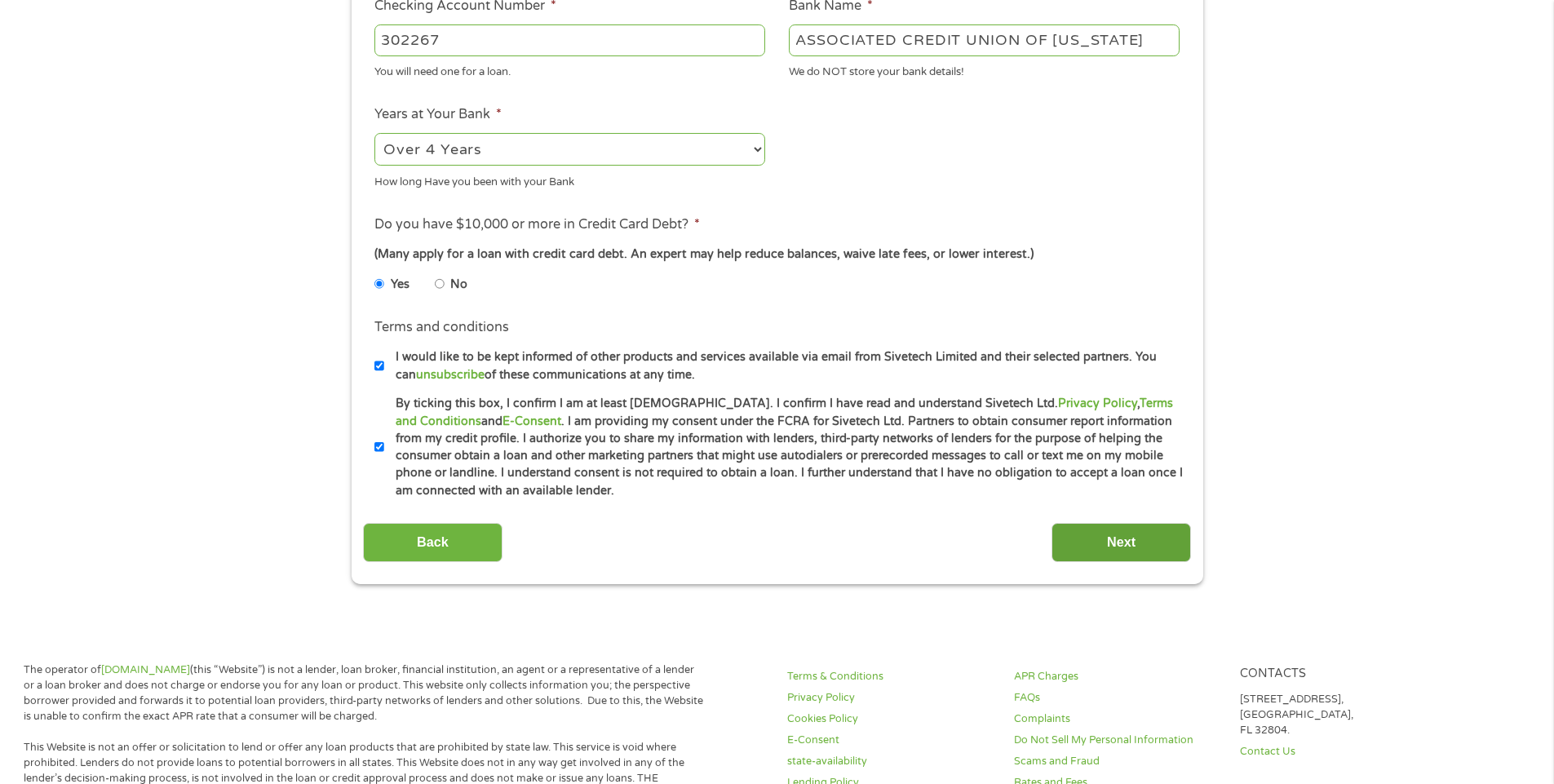
type input "313189401"
click at [1131, 548] on input "Next" at bounding box center [1121, 543] width 139 height 40
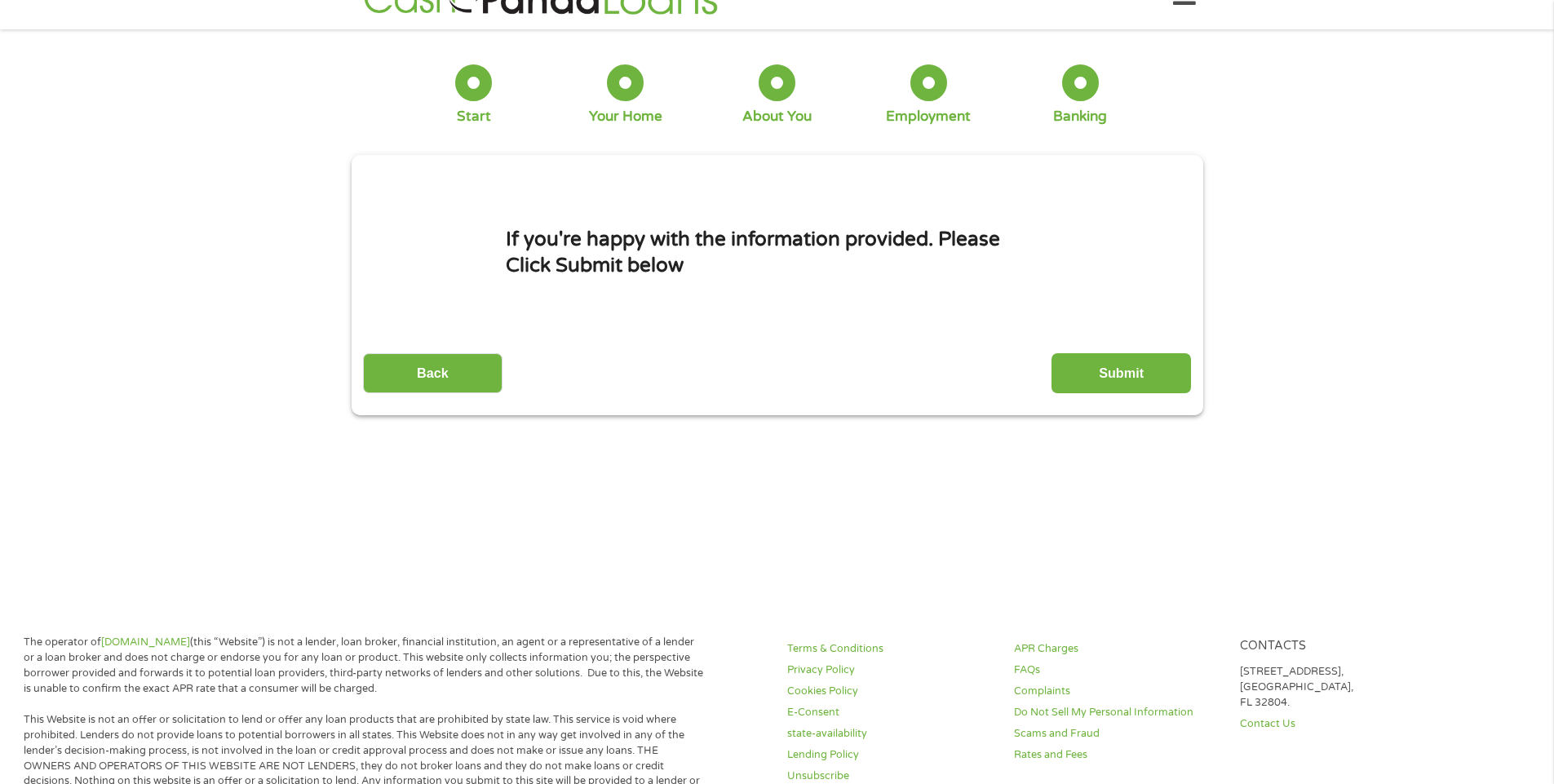
scroll to position [0, 0]
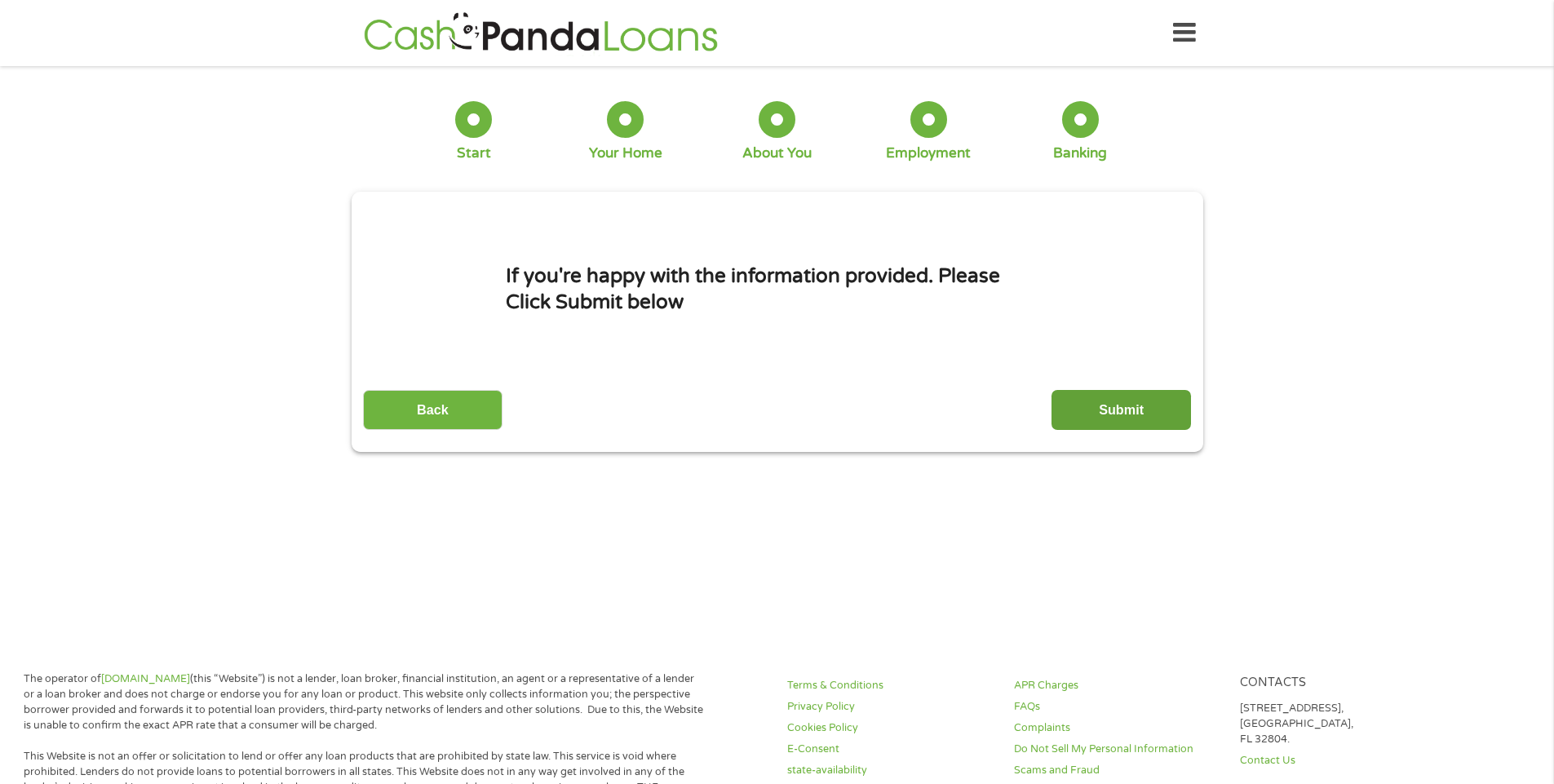
click at [1120, 410] on input "Submit" at bounding box center [1121, 410] width 139 height 40
